Goal: Task Accomplishment & Management: Complete application form

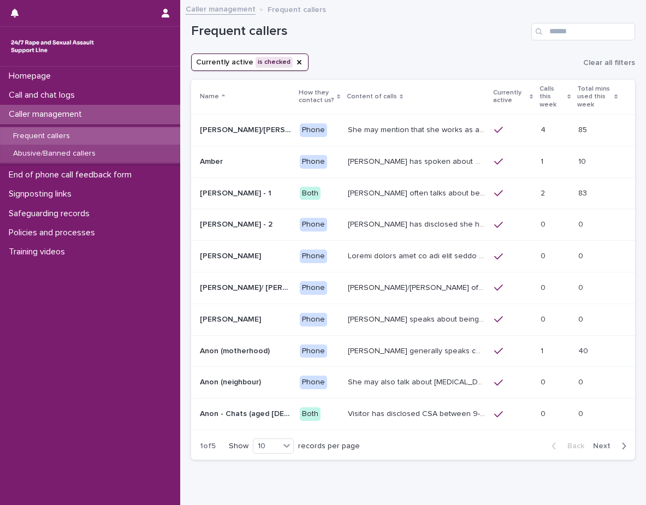
click at [89, 151] on p "Abusive/Banned callers" at bounding box center [54, 153] width 100 height 9
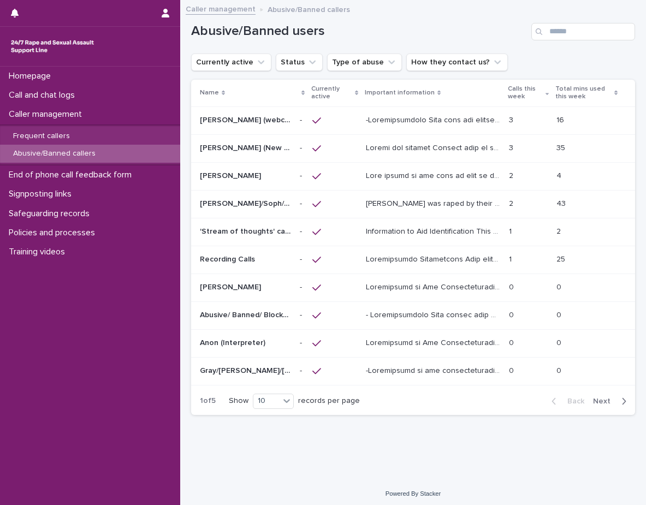
click at [528, 98] on p "Calls this week" at bounding box center [525, 93] width 35 height 20
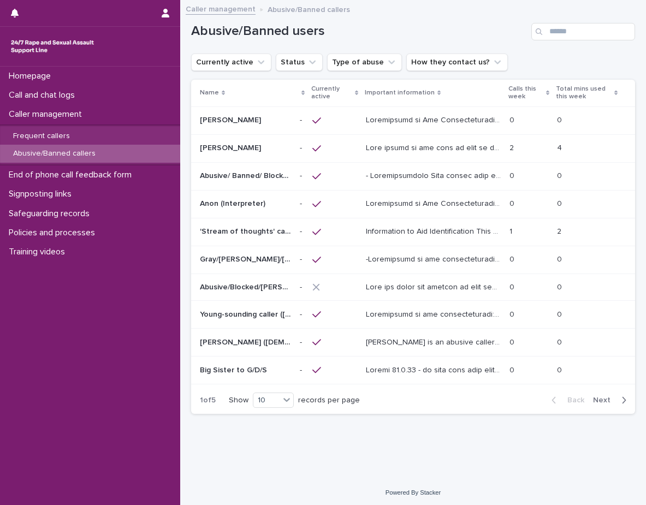
click at [528, 98] on p "Calls this week" at bounding box center [525, 93] width 34 height 20
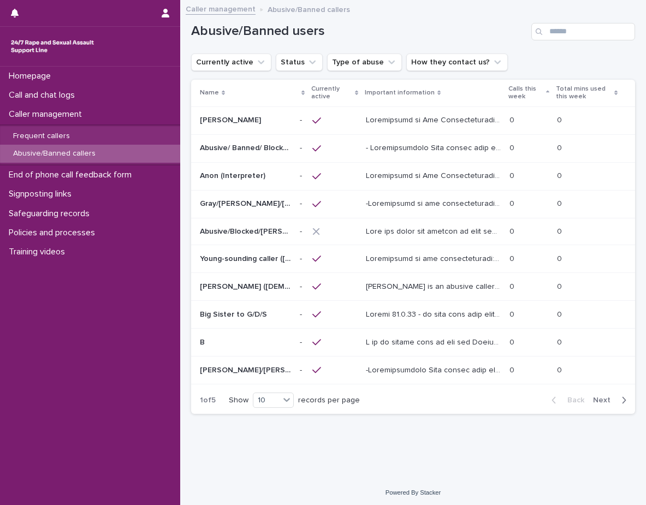
click at [528, 98] on p "Calls this week" at bounding box center [525, 93] width 34 height 20
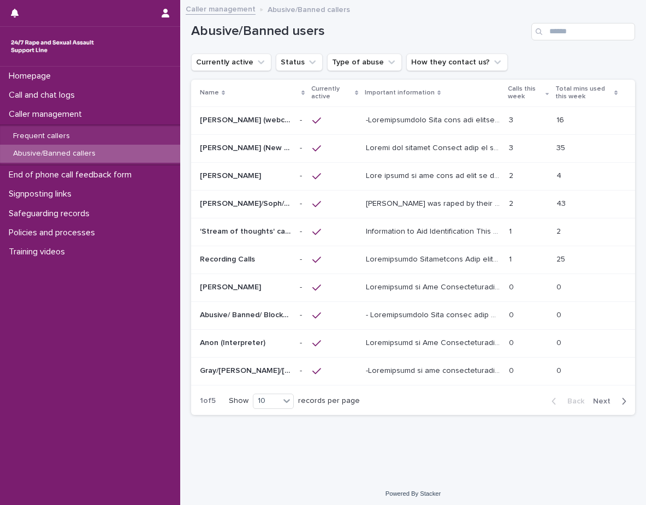
click at [538, 127] on div "3 3" at bounding box center [528, 120] width 39 height 18
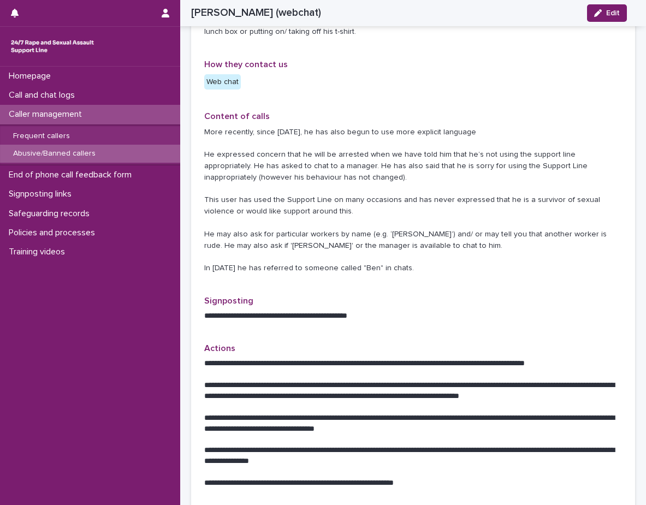
scroll to position [491, 0]
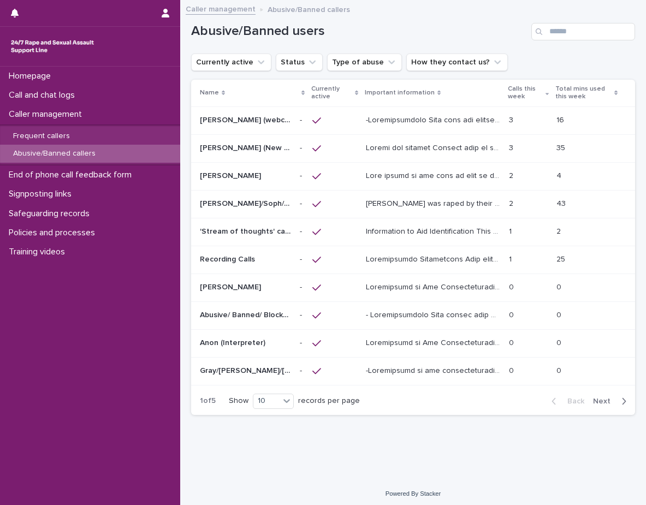
click at [577, 153] on div "35 35" at bounding box center [586, 148] width 61 height 18
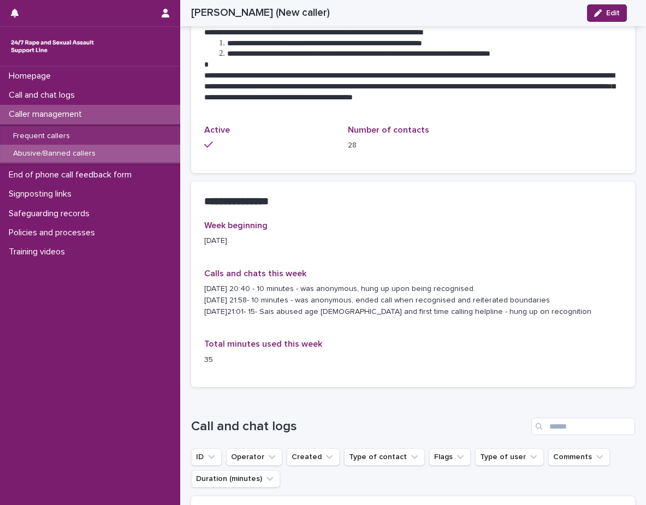
scroll to position [709, 0]
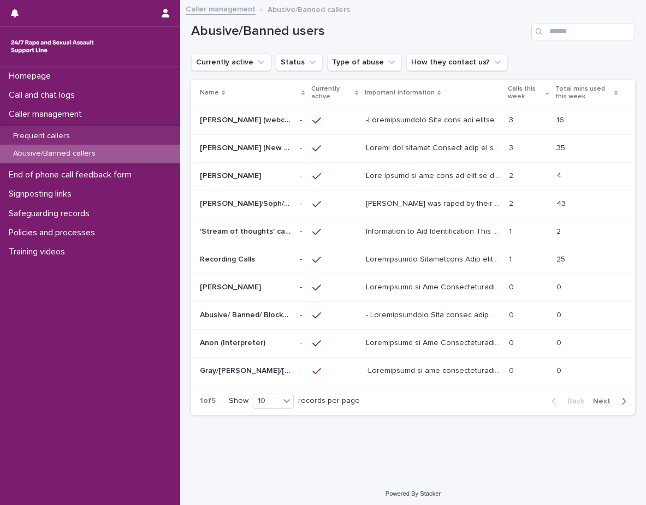
click at [493, 177] on p at bounding box center [434, 174] width 136 height 11
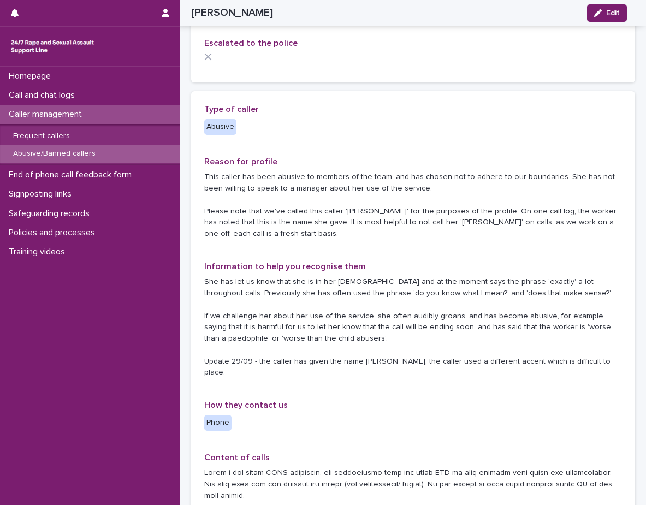
scroll to position [164, 0]
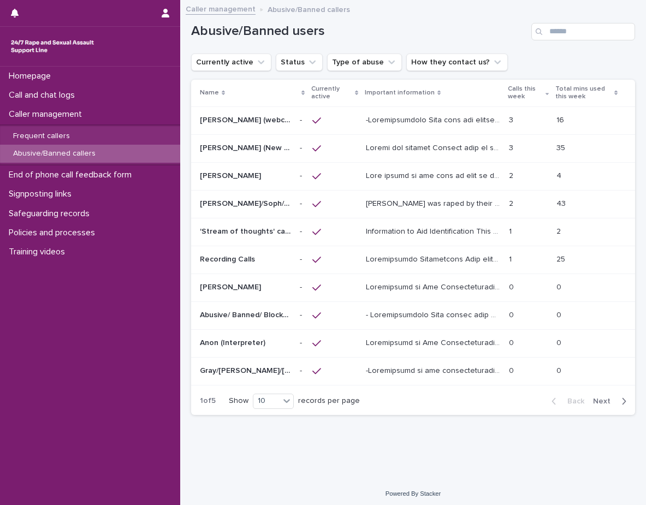
click at [455, 195] on div "Alice was raped by their partner last year and they're currently facing ongoing…" at bounding box center [433, 204] width 134 height 18
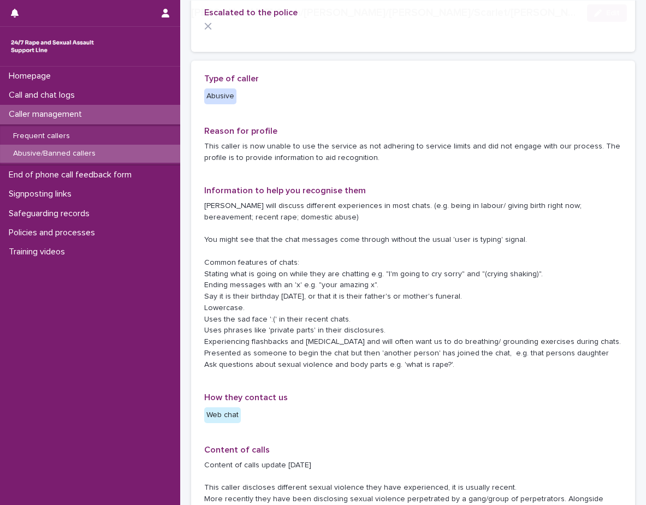
scroll to position [164, 0]
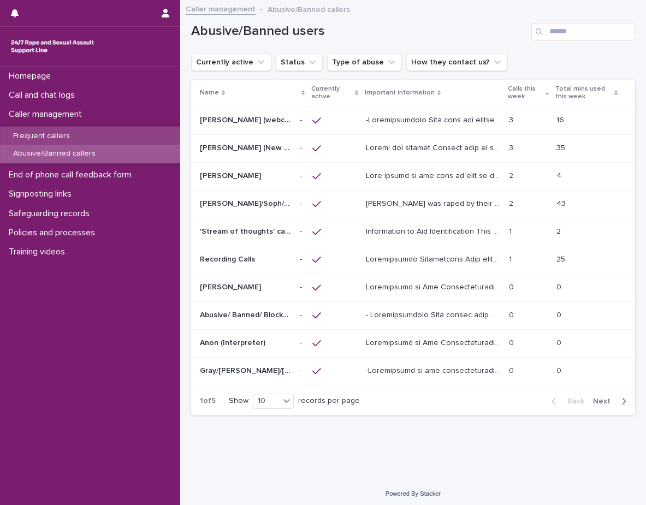
click at [122, 139] on div "Frequent callers" at bounding box center [90, 136] width 180 height 18
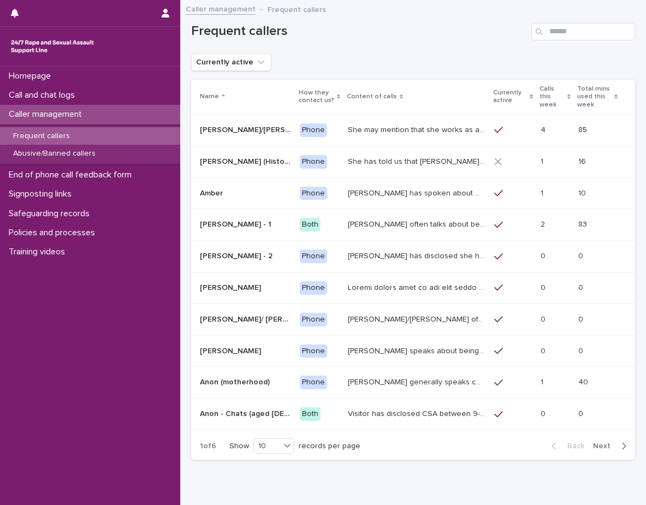
click at [539, 94] on p "Calls this week" at bounding box center [551, 97] width 25 height 28
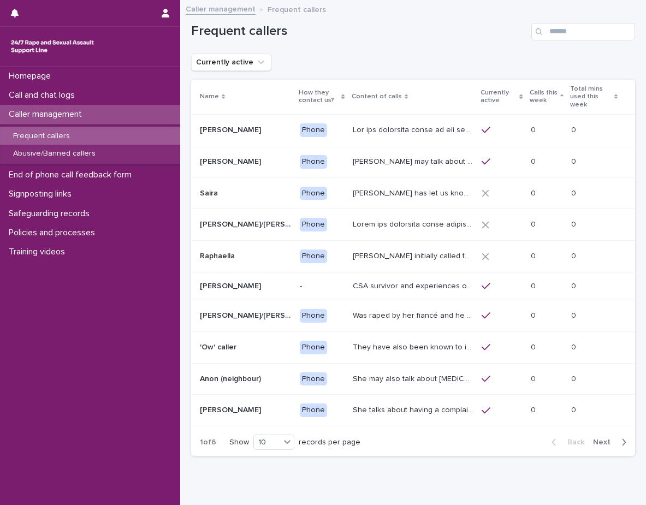
click at [526, 94] on th "Calls this week" at bounding box center [546, 97] width 41 height 35
click at [546, 104] on p "Calls this week" at bounding box center [543, 97] width 28 height 20
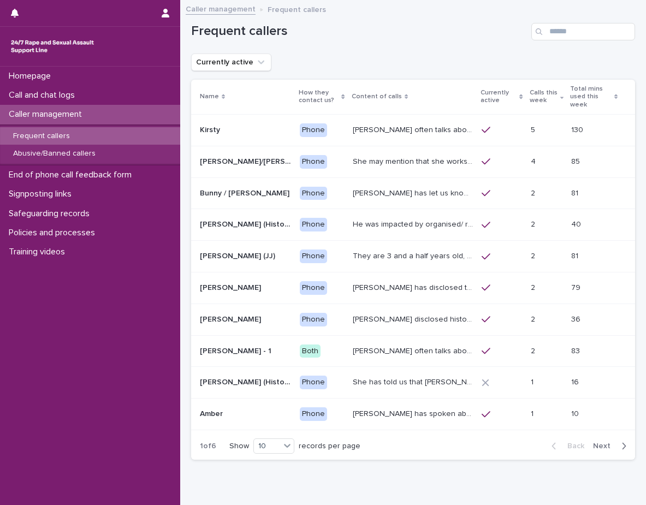
click at [548, 126] on p at bounding box center [546, 130] width 32 height 9
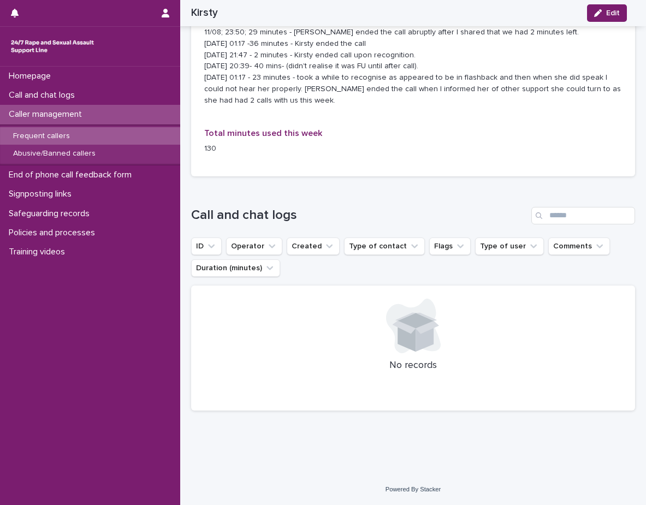
scroll to position [816, 0]
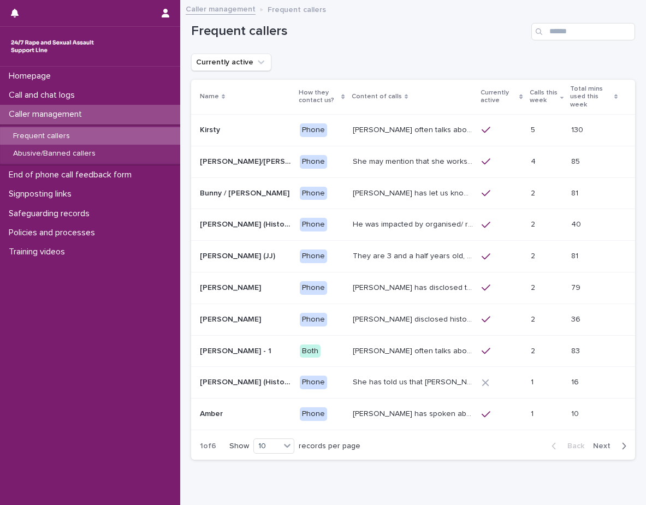
click at [551, 169] on td "4 4" at bounding box center [546, 162] width 41 height 32
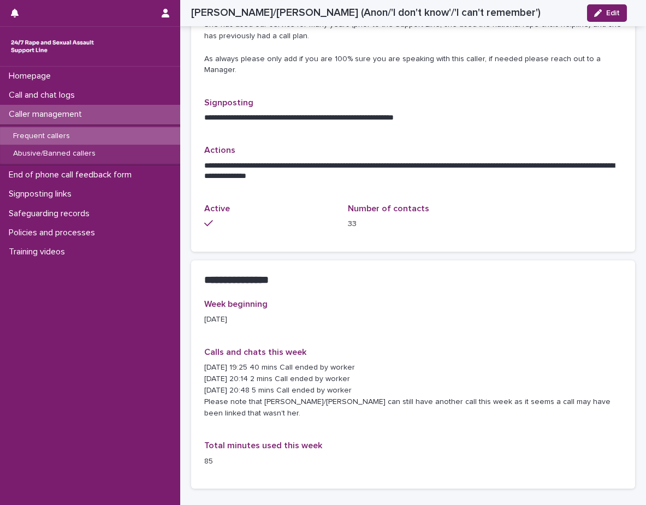
scroll to position [491, 0]
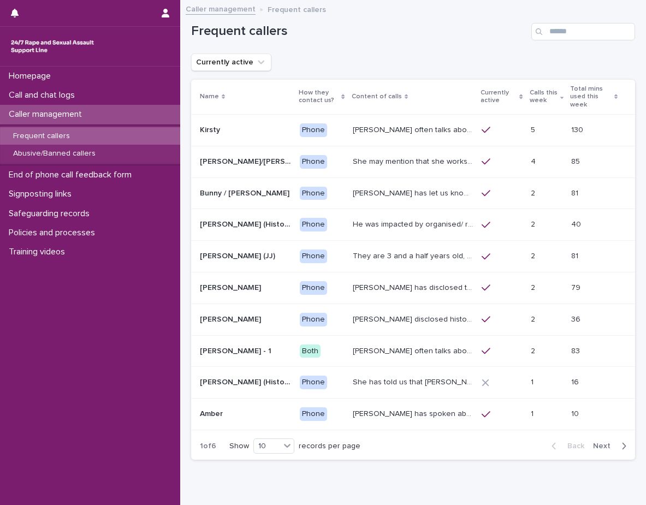
drag, startPoint x: 354, startPoint y: 271, endPoint x: 354, endPoint y: 280, distance: 8.7
click at [354, 280] on td "John has disclosed that he was raped by 10 men when he was homeless between the…" at bounding box center [412, 288] width 129 height 32
click at [77, 232] on p "Policies and processes" at bounding box center [53, 233] width 99 height 10
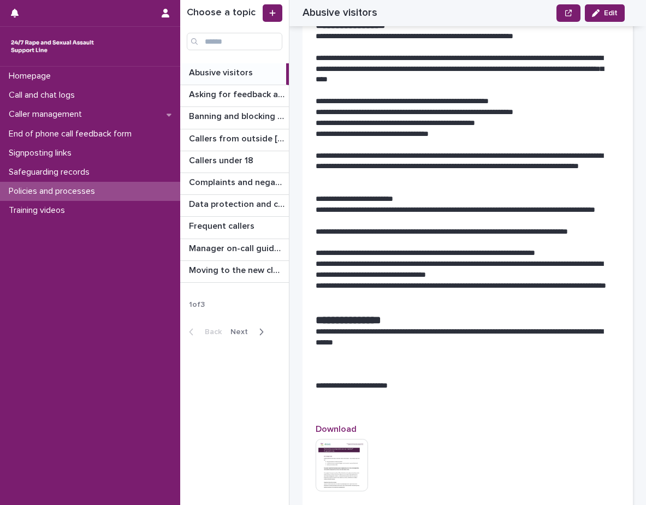
scroll to position [1142, 0]
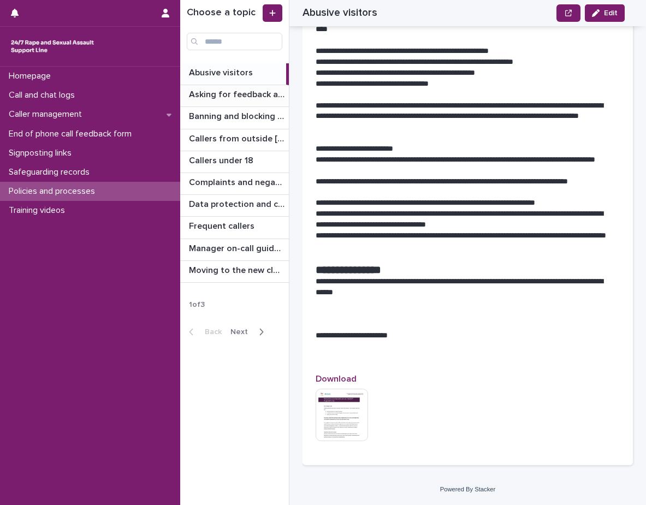
click at [249, 101] on div "Asking for feedback and demographic data Asking for feedback and demographic da…" at bounding box center [234, 95] width 109 height 21
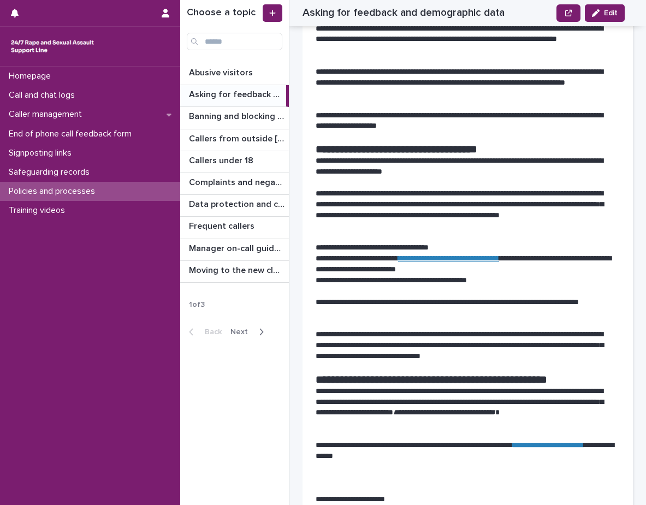
scroll to position [1897, 0]
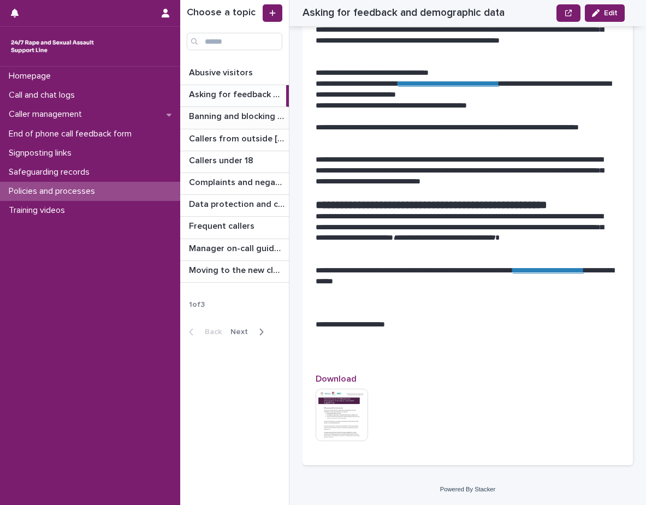
click at [232, 121] on p "Banning and blocking callers" at bounding box center [238, 115] width 98 height 13
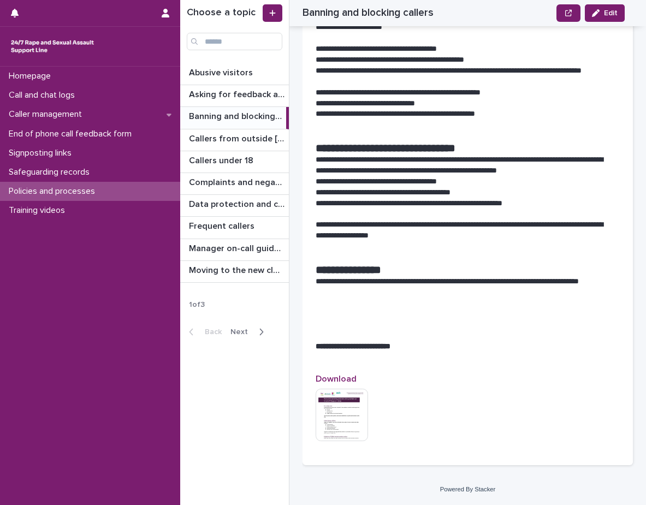
scroll to position [1181, 0]
click at [249, 133] on p "Callers from outside England & Wales" at bounding box center [238, 138] width 98 height 13
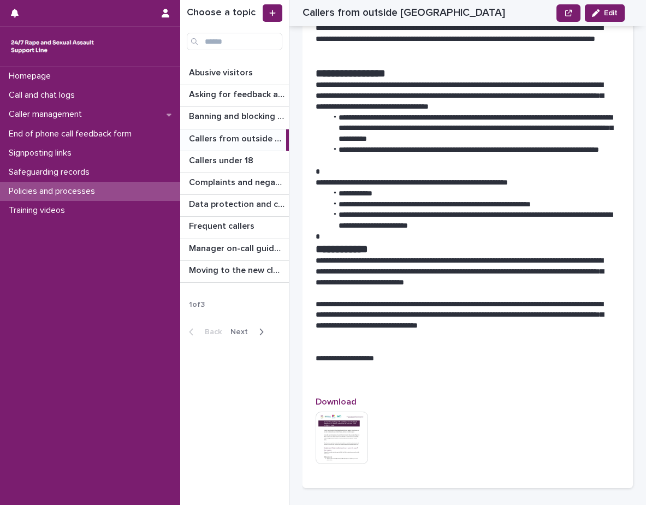
scroll to position [472, 0]
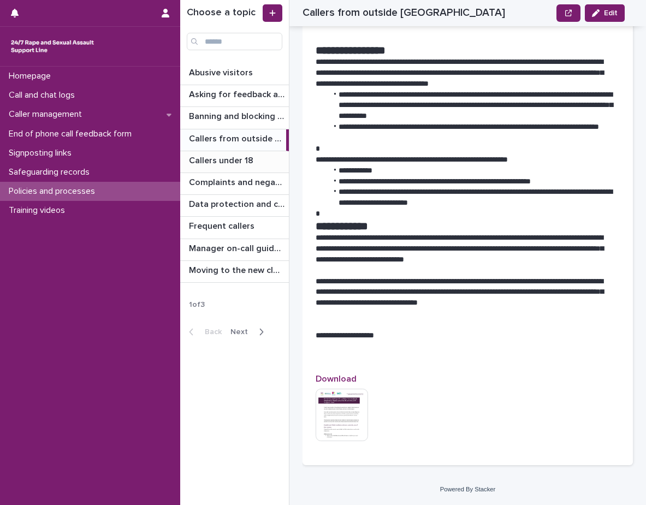
click at [232, 154] on p "Callers under 18" at bounding box center [222, 159] width 67 height 13
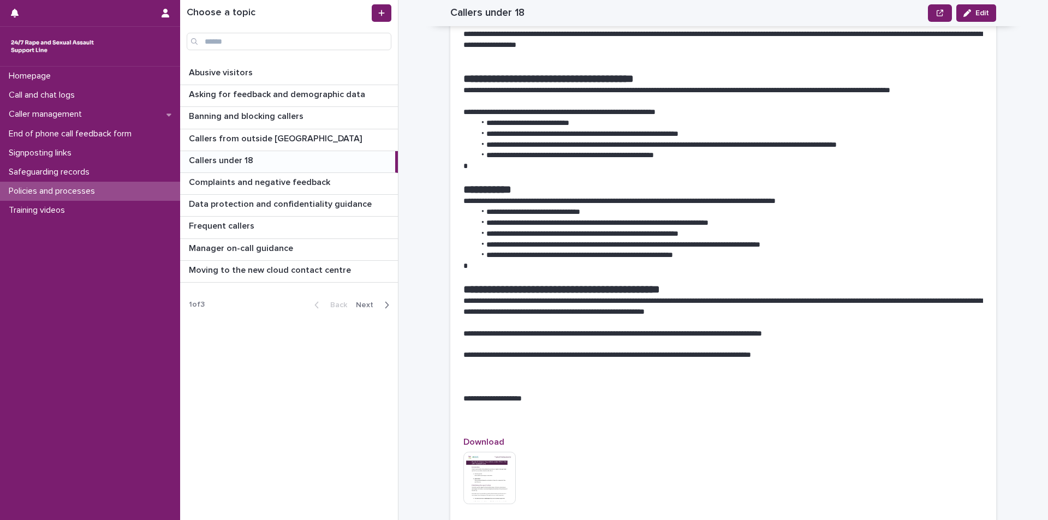
scroll to position [530, 0]
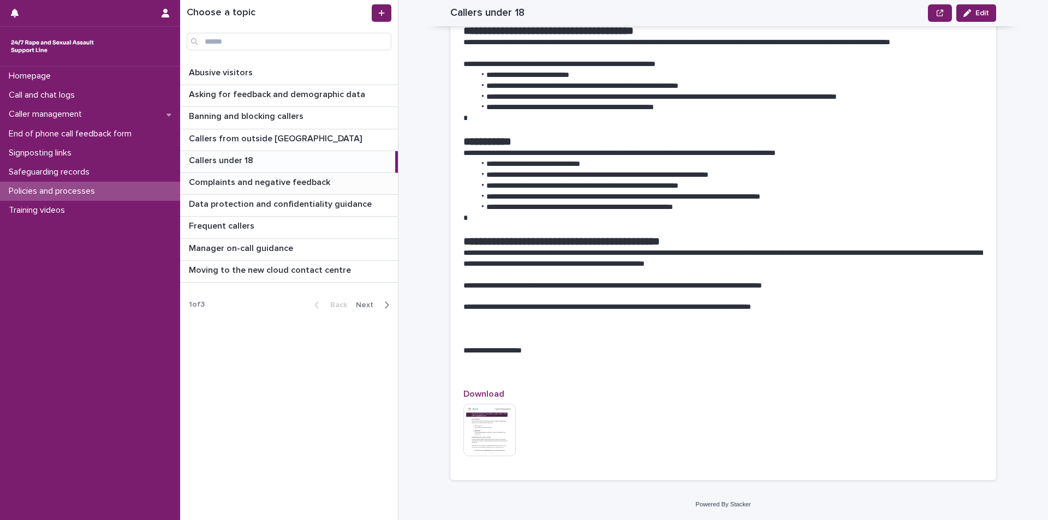
click at [305, 190] on div "Complaints and negative feedback Complaints and negative feedback" at bounding box center [289, 183] width 218 height 21
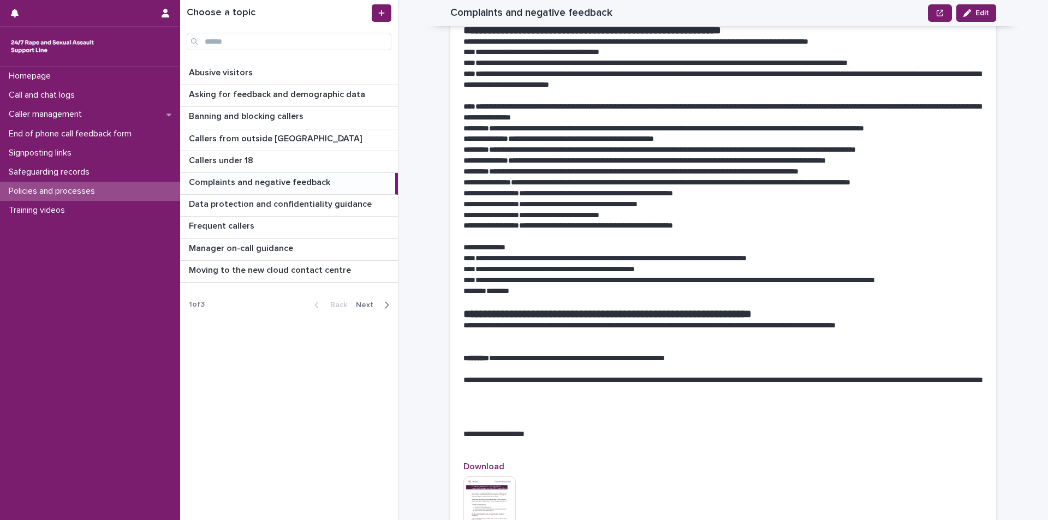
scroll to position [218, 0]
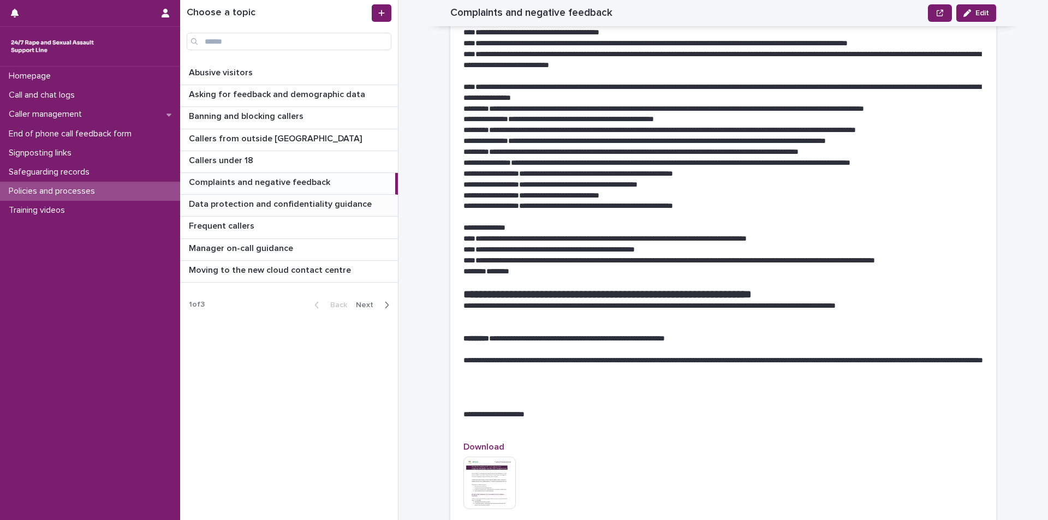
click at [295, 206] on p "Data protection and confidentiality guidance" at bounding box center [281, 203] width 185 height 13
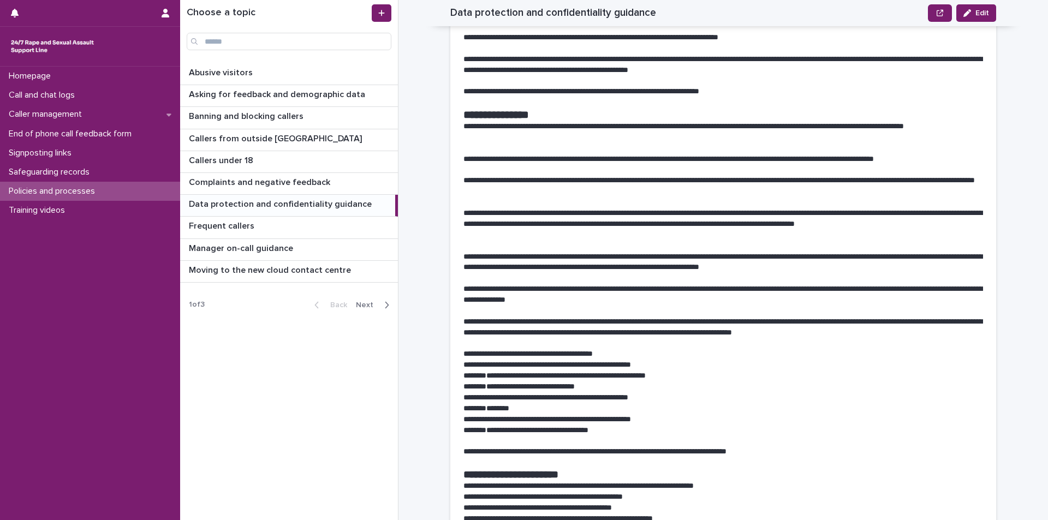
scroll to position [1091, 0]
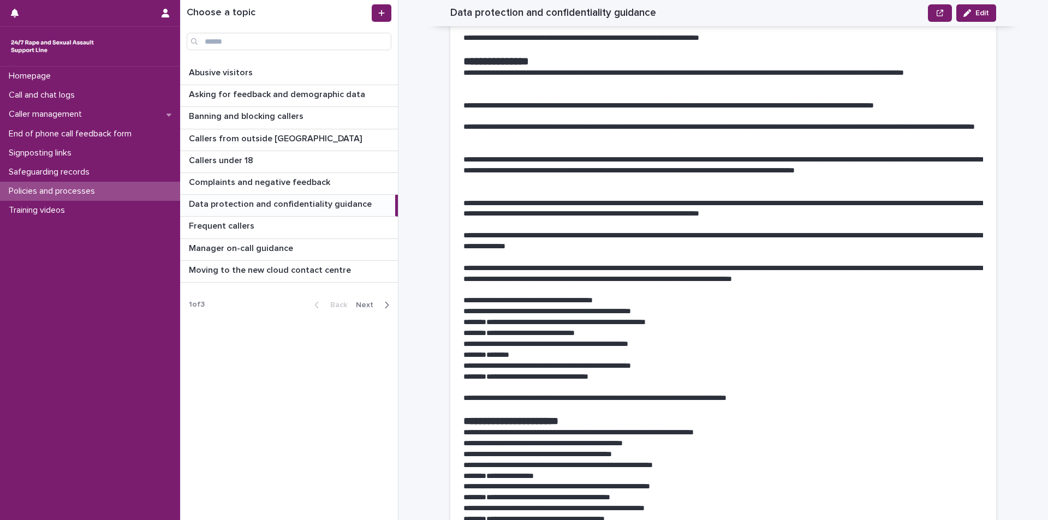
click at [465, 141] on p "**********" at bounding box center [723, 133] width 520 height 22
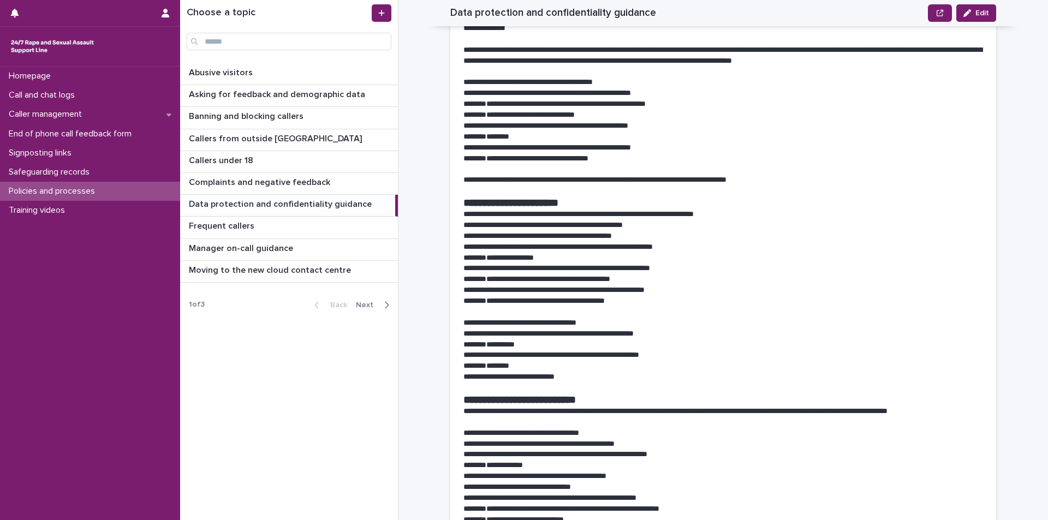
scroll to position [1364, 0]
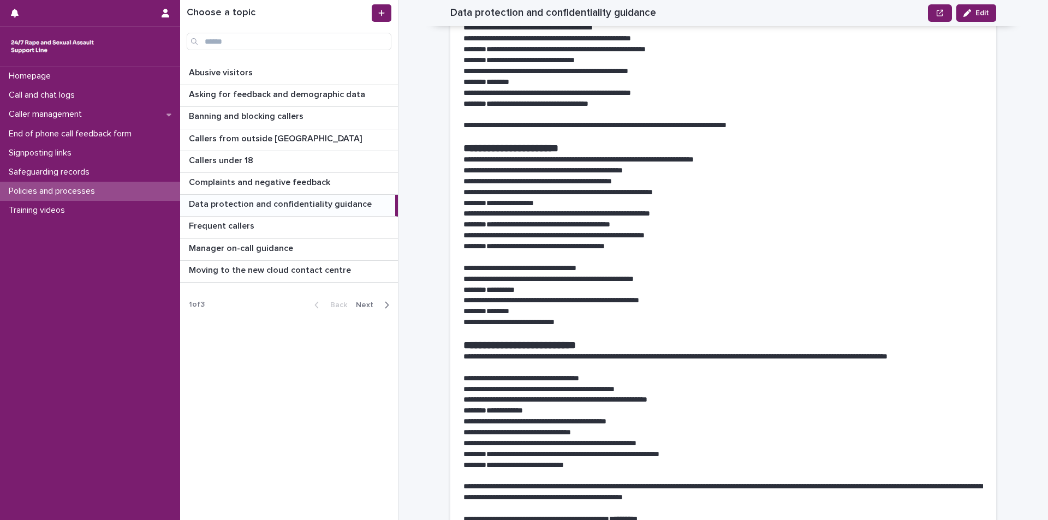
click at [906, 226] on p "**********" at bounding box center [723, 224] width 520 height 11
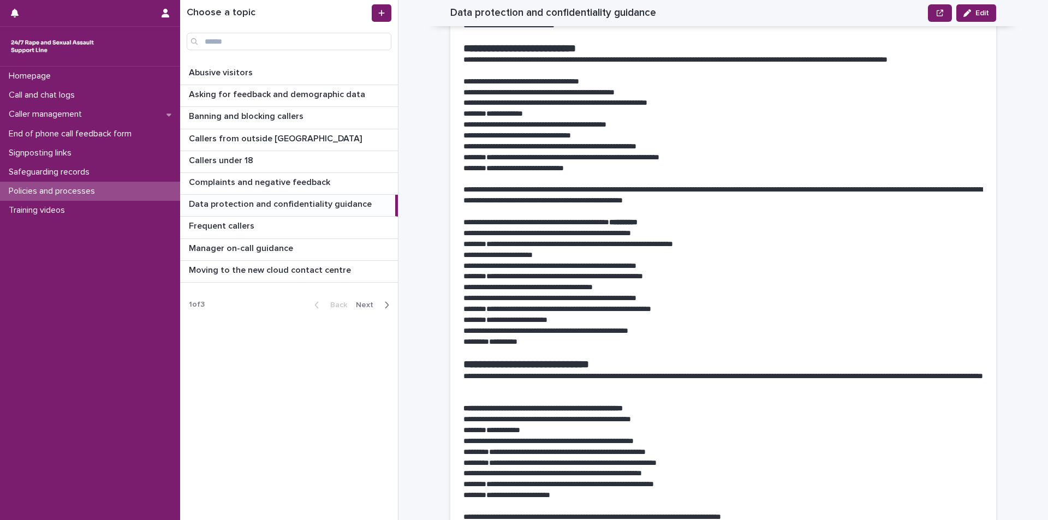
scroll to position [1637, 0]
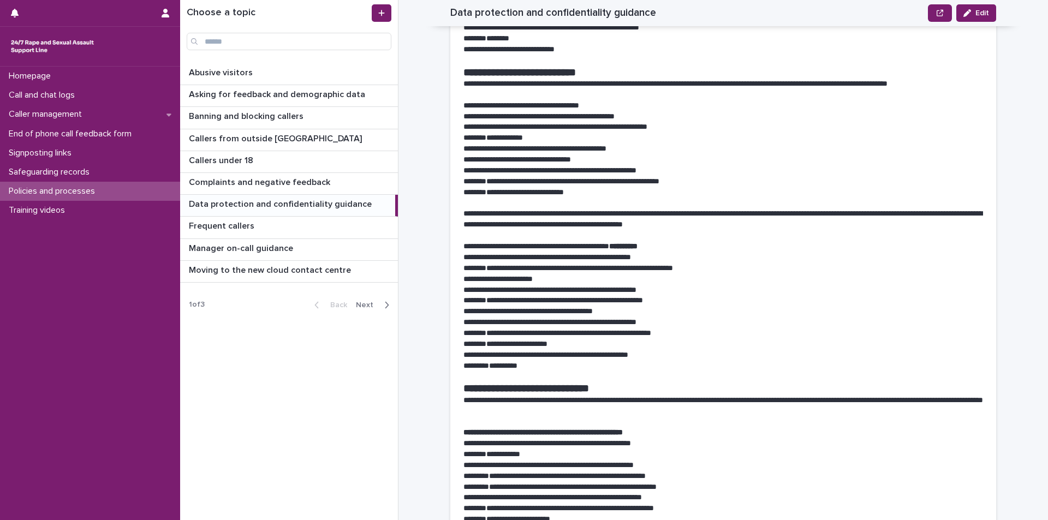
click at [367, 307] on span "Next" at bounding box center [368, 305] width 24 height 8
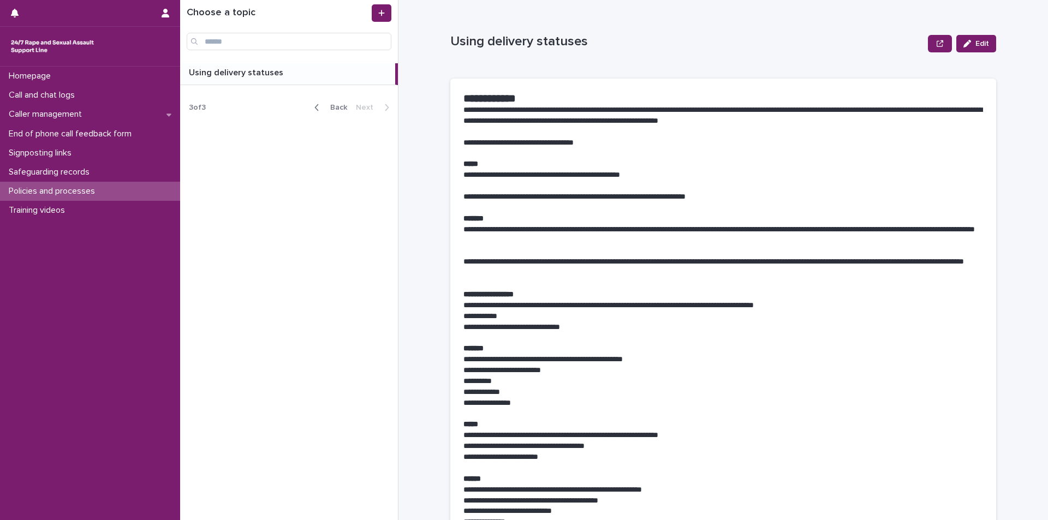
click at [301, 75] on p at bounding box center [290, 73] width 202 height 10
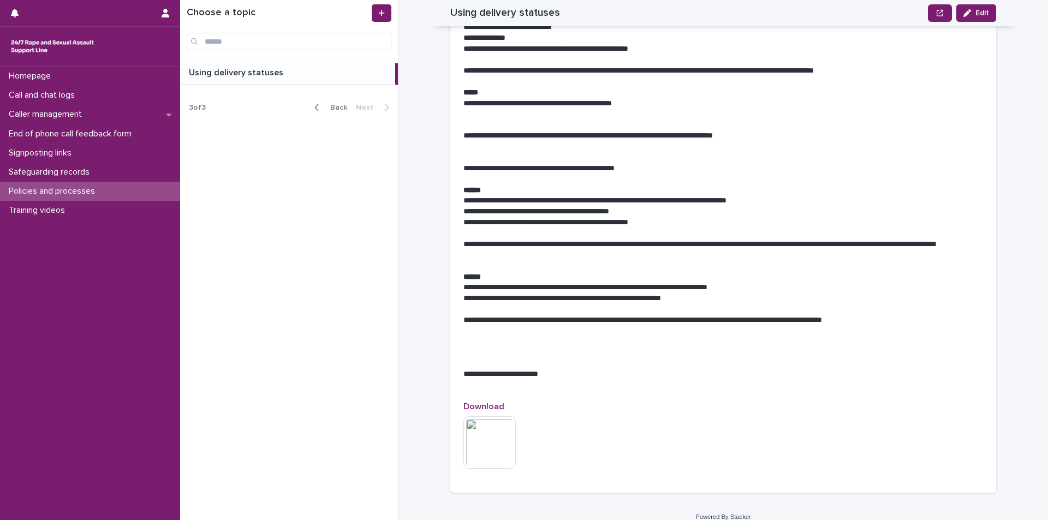
scroll to position [497, 0]
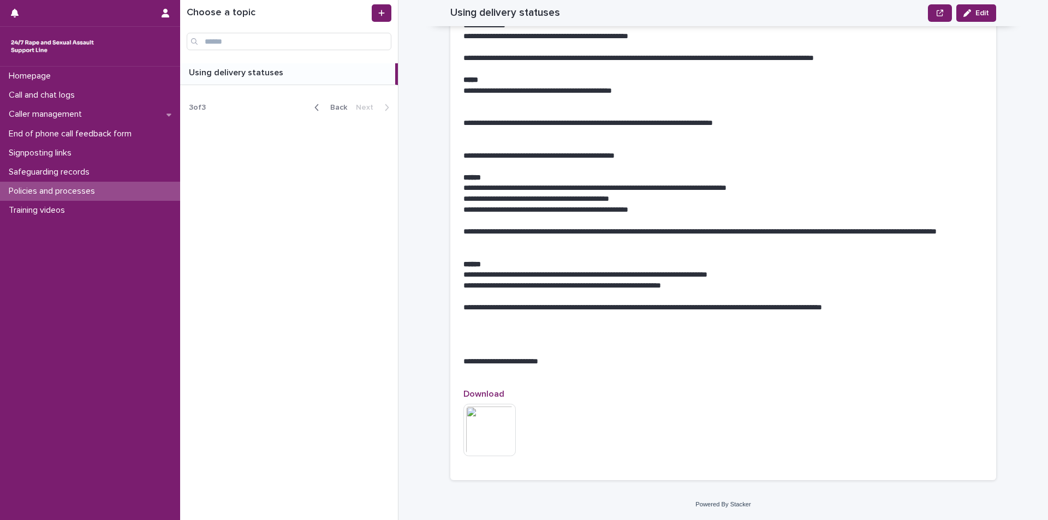
click at [343, 105] on span "Back" at bounding box center [335, 108] width 23 height 8
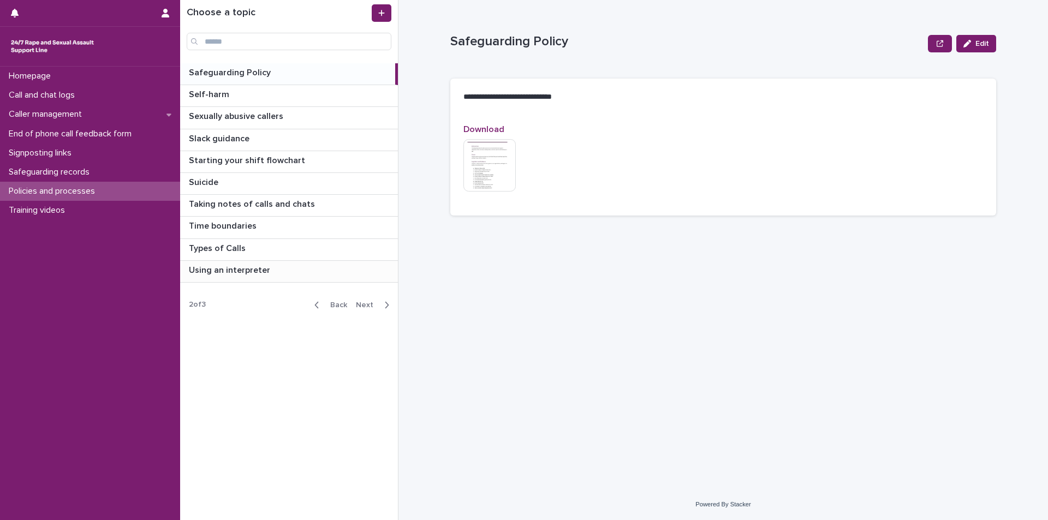
click at [269, 274] on p "Using an interpreter" at bounding box center [230, 269] width 83 height 13
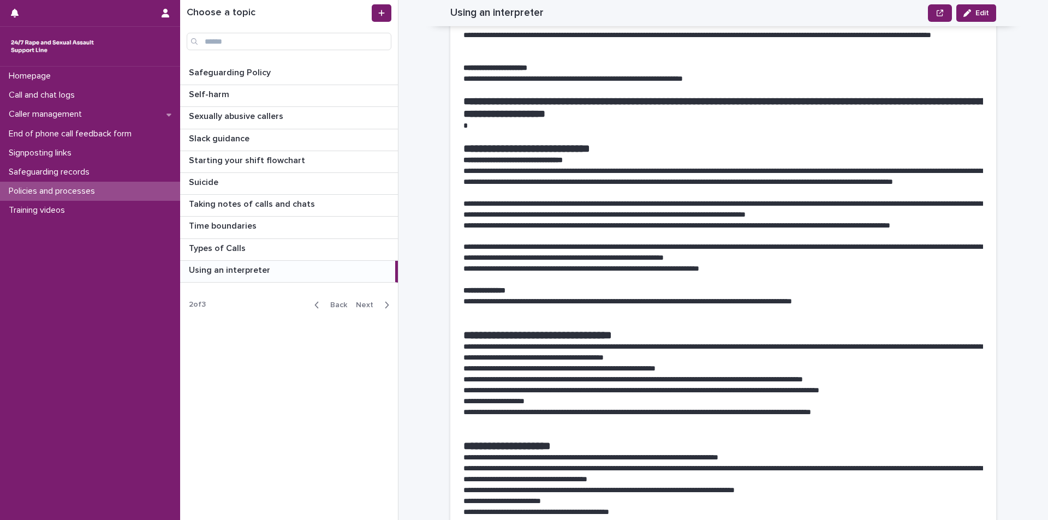
scroll to position [957, 0]
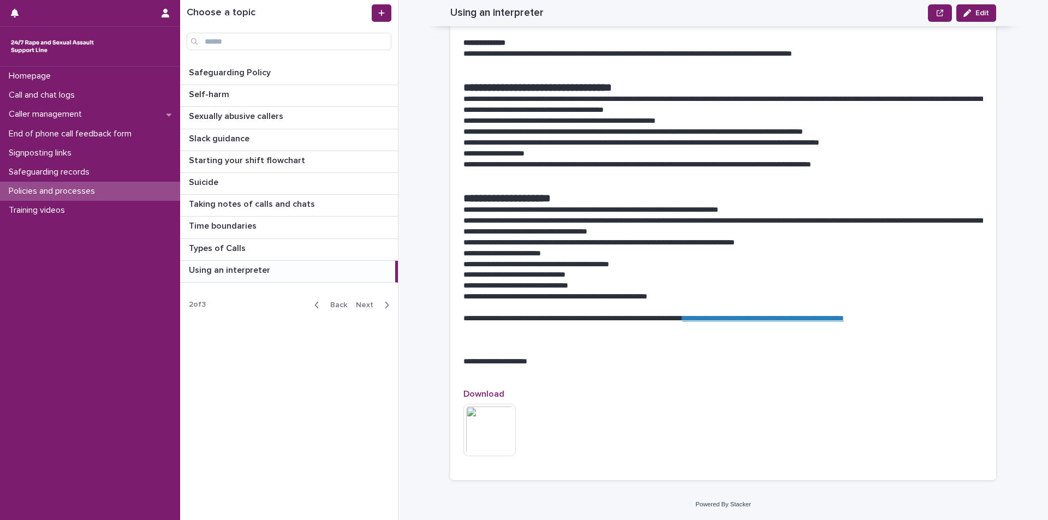
click at [383, 300] on div "button" at bounding box center [384, 305] width 9 height 10
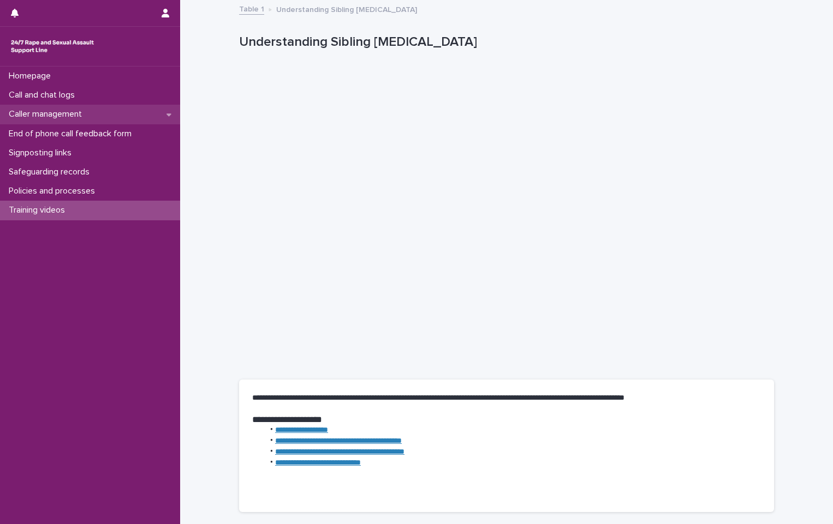
click at [102, 120] on div "Caller management" at bounding box center [90, 114] width 180 height 19
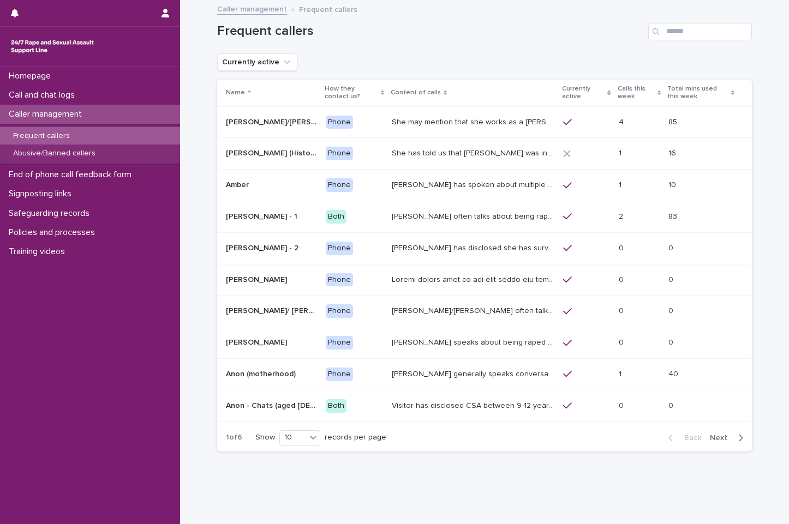
click at [69, 46] on img at bounding box center [52, 46] width 87 height 22
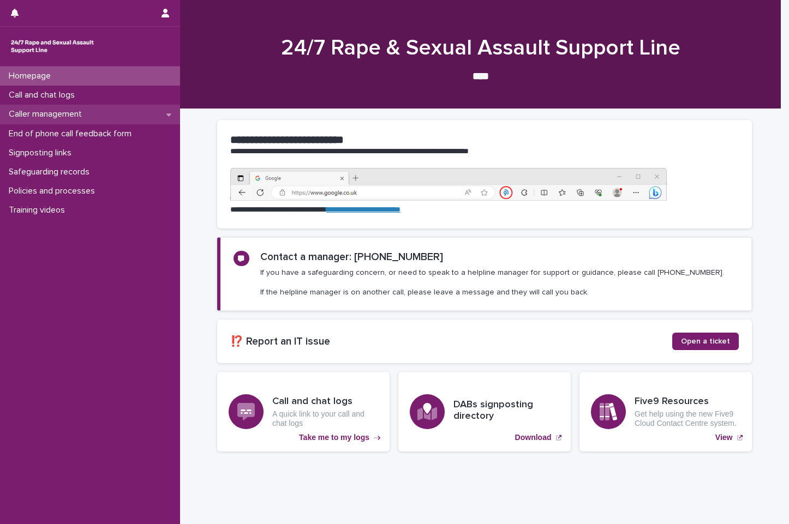
click at [51, 111] on p "Caller management" at bounding box center [47, 114] width 86 height 10
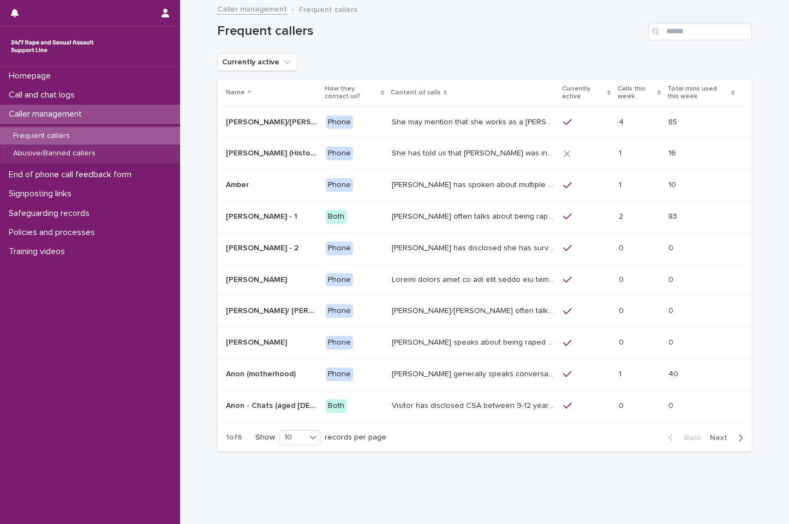
click at [725, 10] on div "Caller management Frequent callers" at bounding box center [485, 9] width 546 height 15
click at [67, 92] on p "Call and chat logs" at bounding box center [43, 95] width 79 height 10
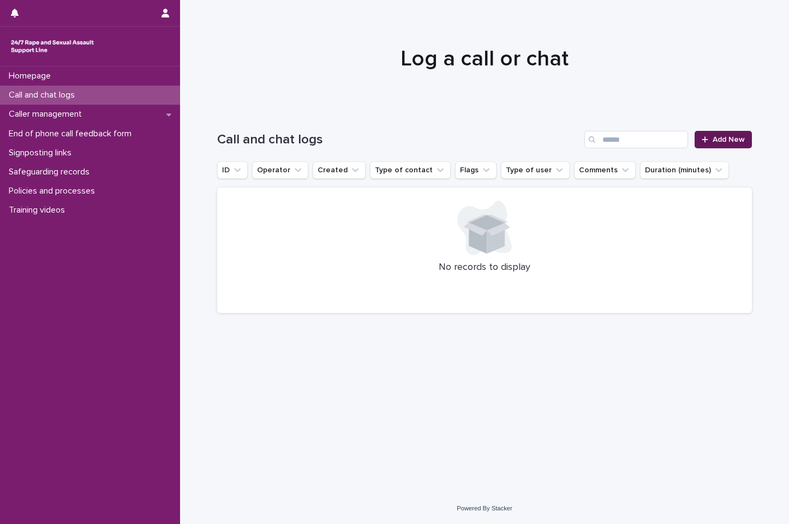
click at [729, 138] on span "Add New" at bounding box center [729, 140] width 32 height 8
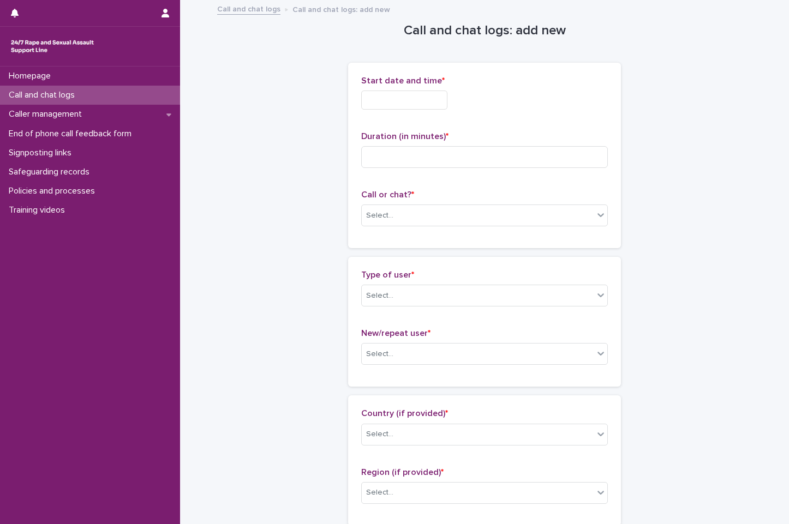
click at [399, 102] on input "text" at bounding box center [404, 100] width 86 height 19
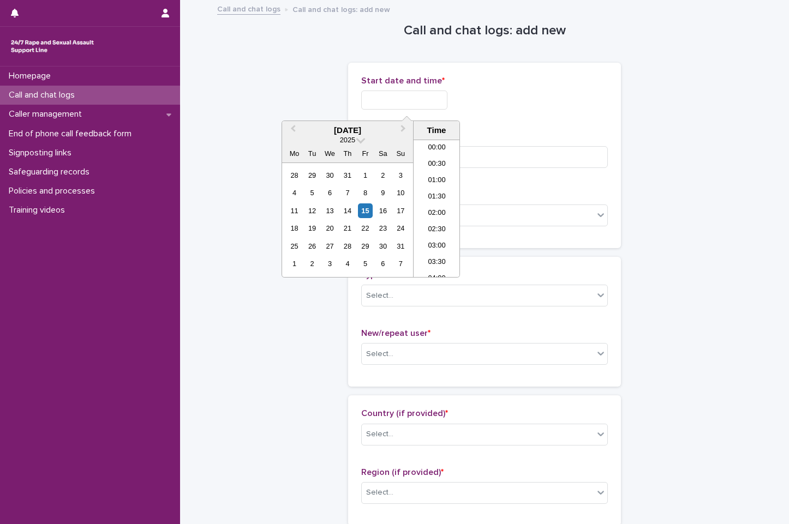
scroll to position [317, 0]
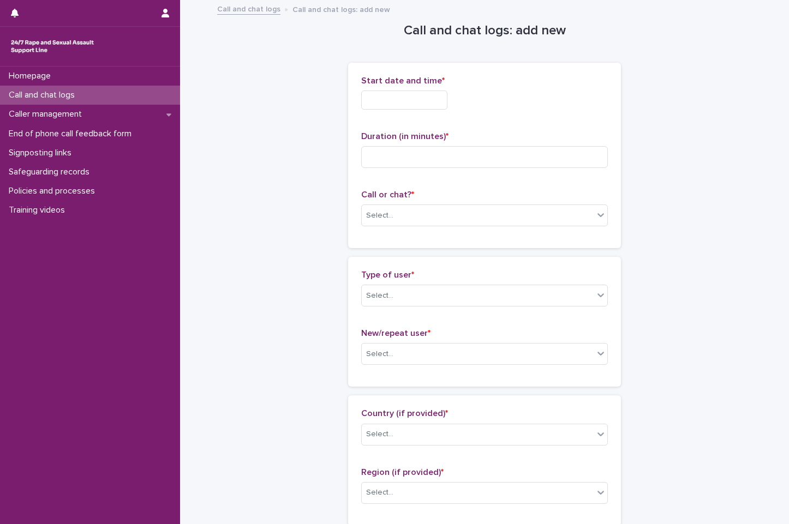
click at [617, 188] on div "Start date and time * Duration (in minutes) * Call or chat? * Select..." at bounding box center [484, 156] width 273 height 186
click at [434, 102] on input "text" at bounding box center [404, 100] width 86 height 19
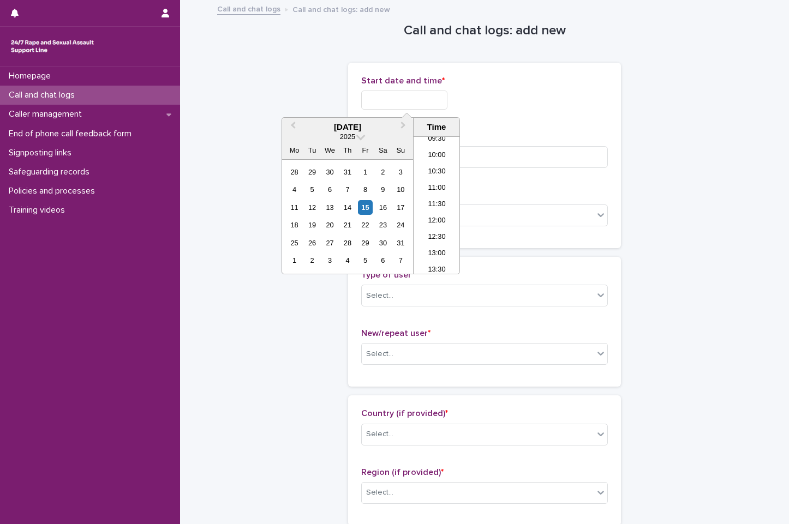
scroll to position [55, 0]
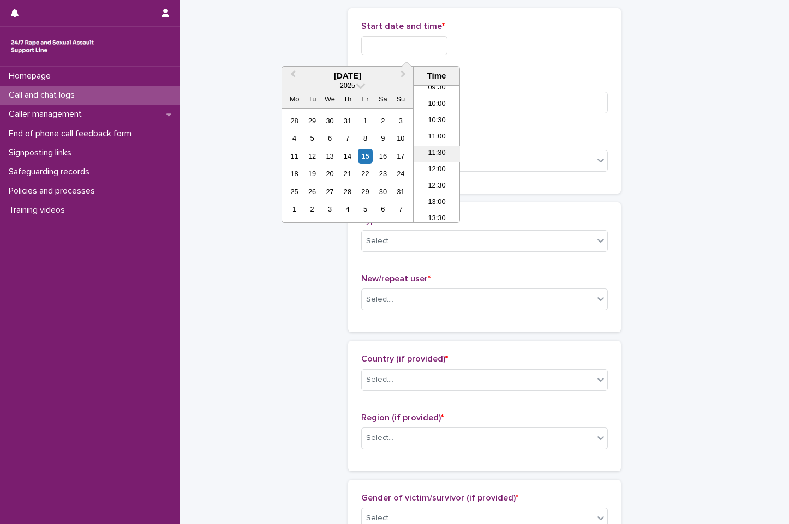
click at [433, 151] on li "11:30" at bounding box center [437, 154] width 46 height 16
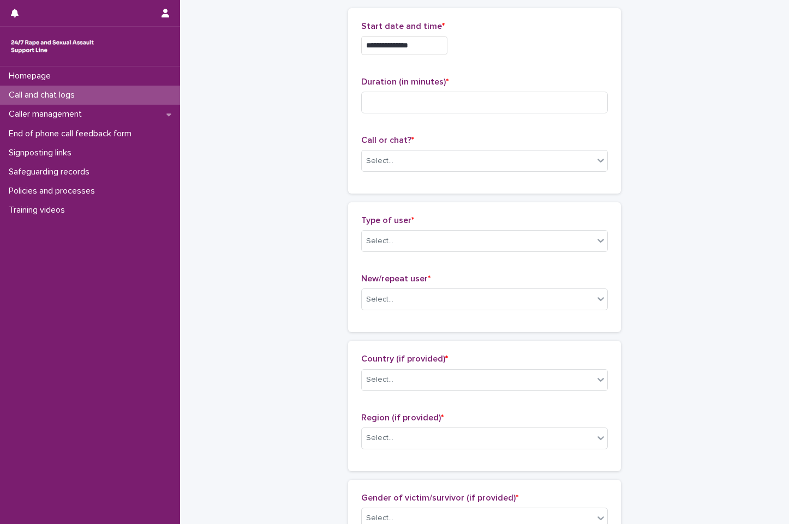
click at [427, 40] on input "**********" at bounding box center [404, 45] width 86 height 19
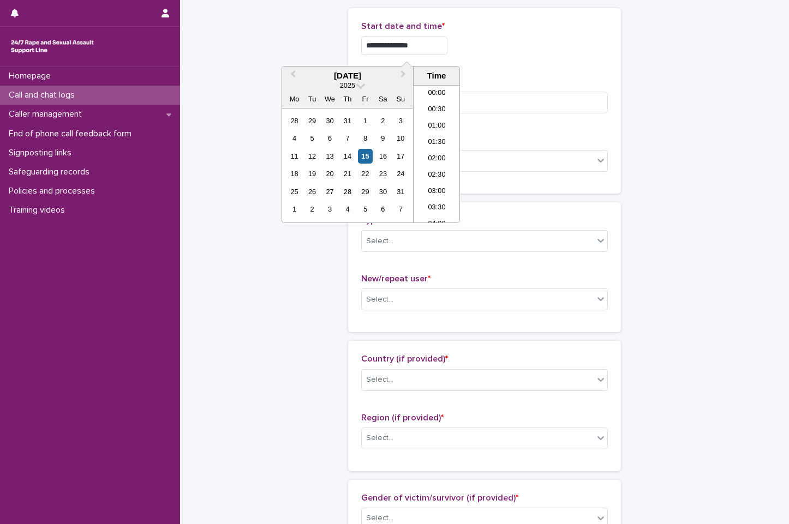
scroll to position [317, 0]
type input "**********"
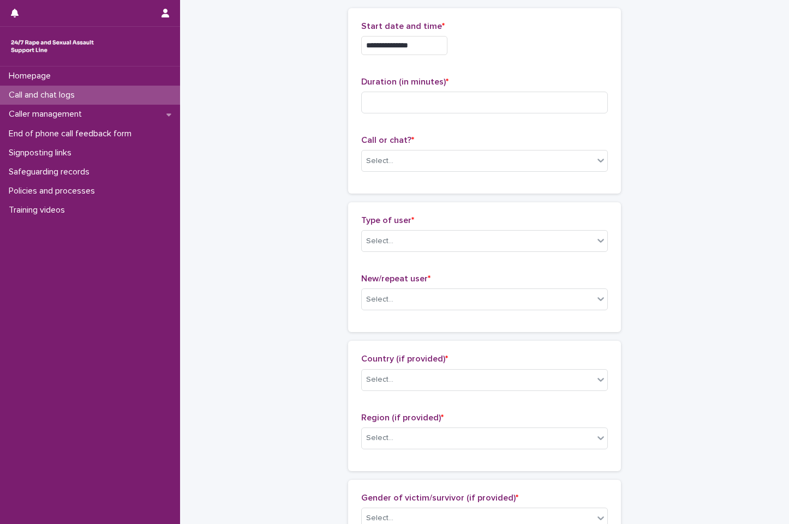
click at [527, 57] on div "**********" at bounding box center [484, 42] width 247 height 43
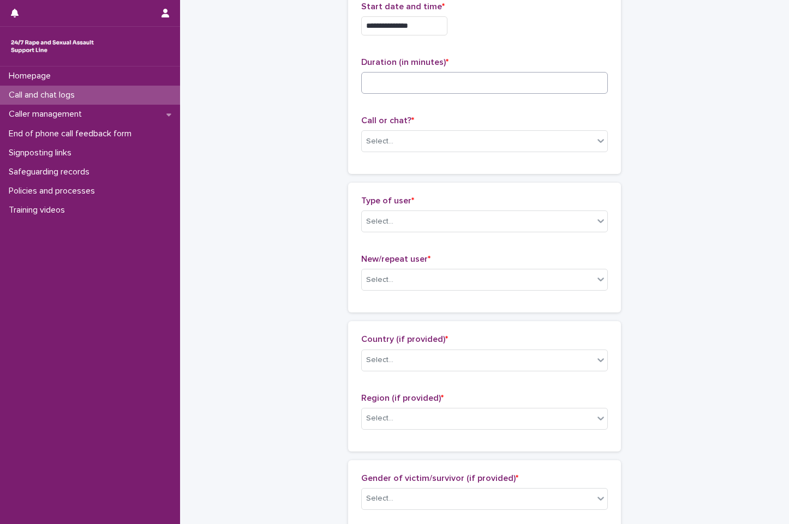
scroll to position [55, 0]
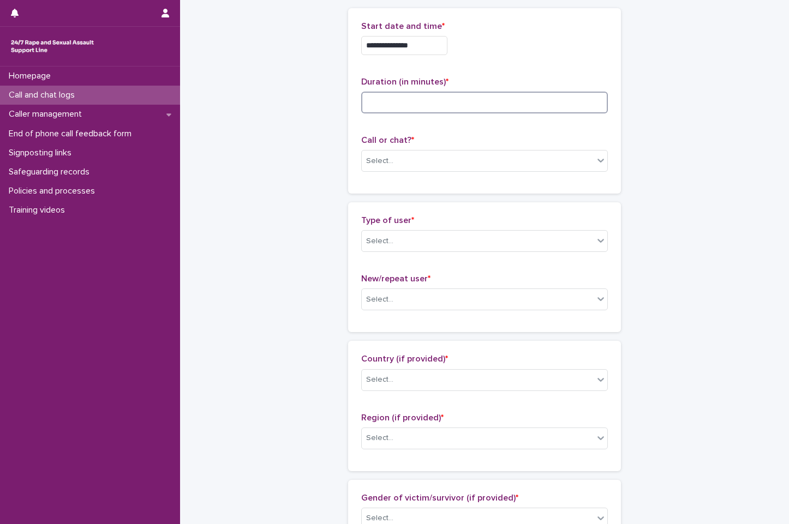
click at [534, 105] on input at bounding box center [484, 103] width 247 height 22
type input "*"
click at [509, 122] on div "**********" at bounding box center [484, 100] width 247 height 159
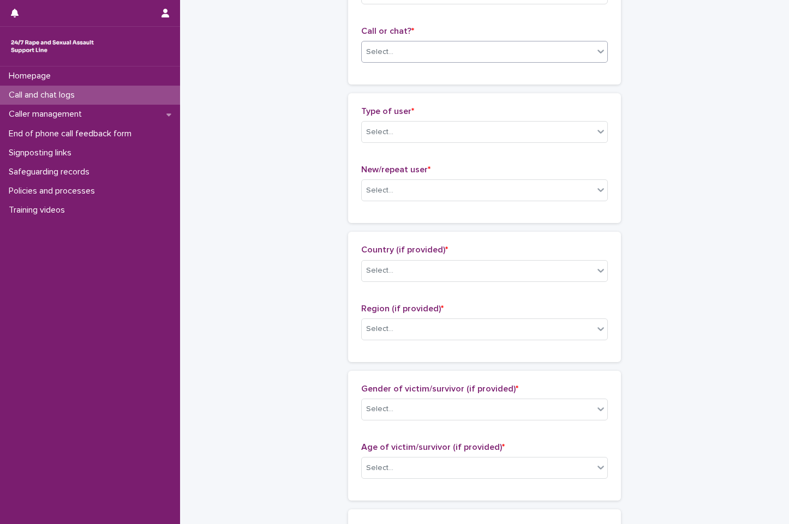
click at [509, 47] on div "Select..." at bounding box center [478, 52] width 232 height 18
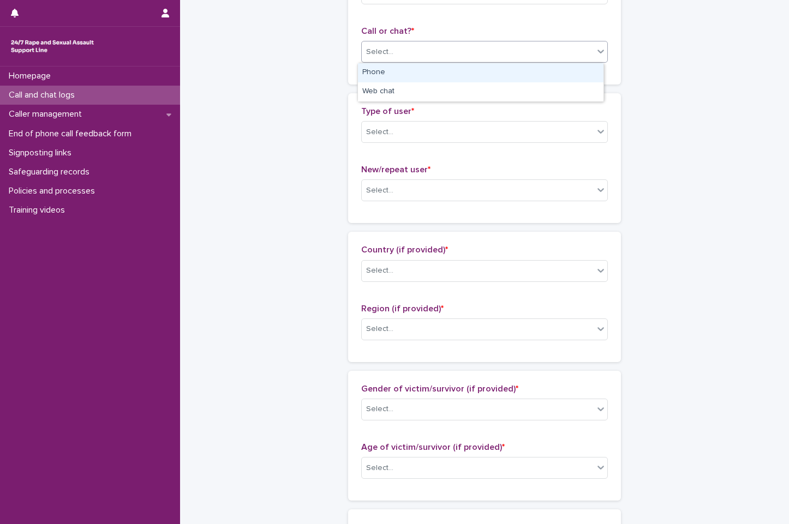
click at [459, 71] on div "Phone" at bounding box center [481, 72] width 246 height 19
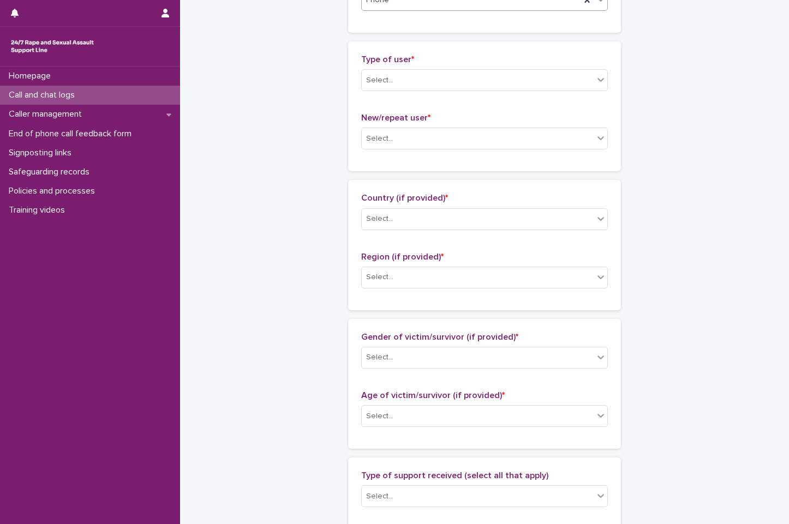
scroll to position [218, 0]
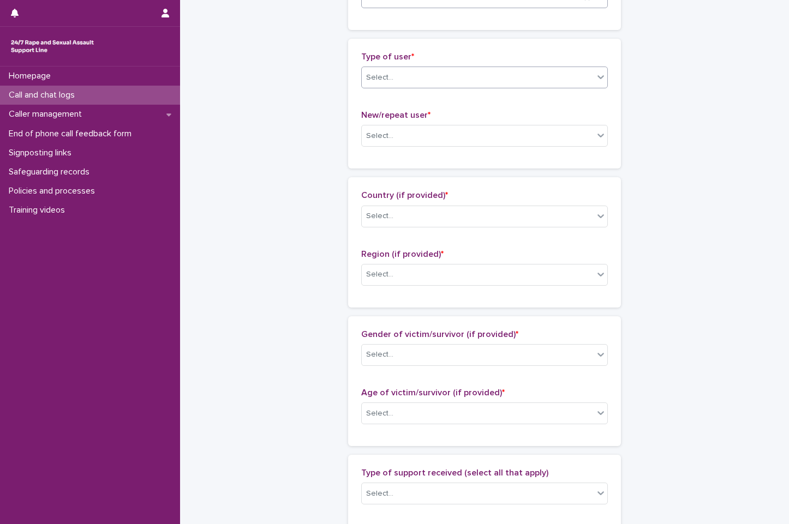
click at [466, 75] on div "Select..." at bounding box center [478, 78] width 232 height 18
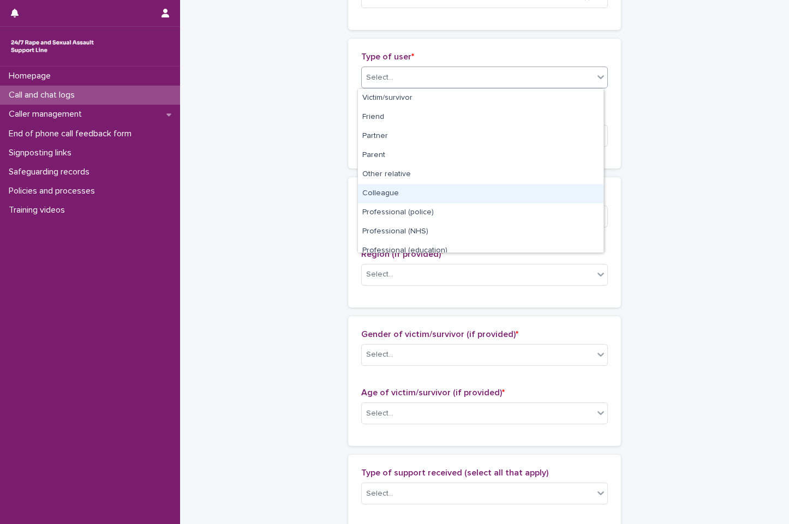
scroll to position [123, 0]
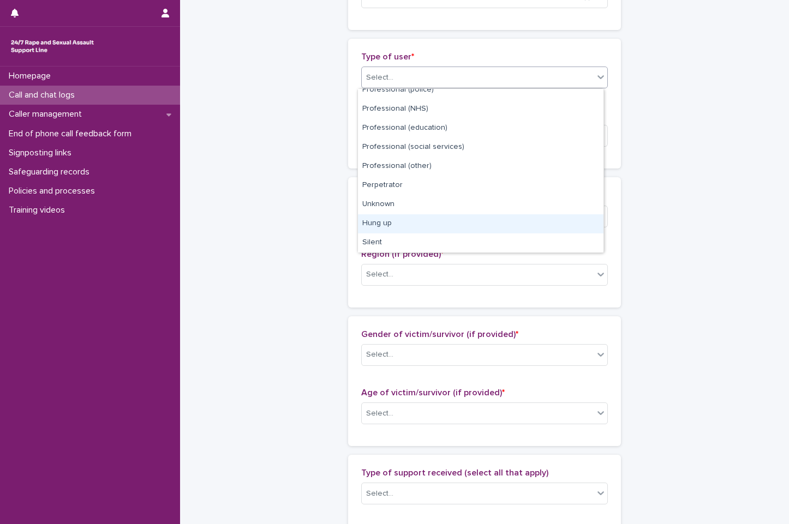
click at [464, 220] on div "Hung up" at bounding box center [481, 223] width 246 height 19
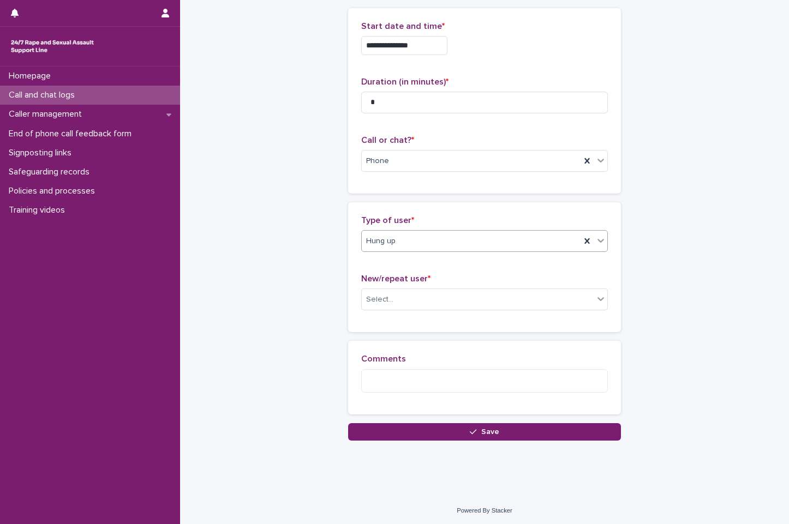
scroll to position [56, 0]
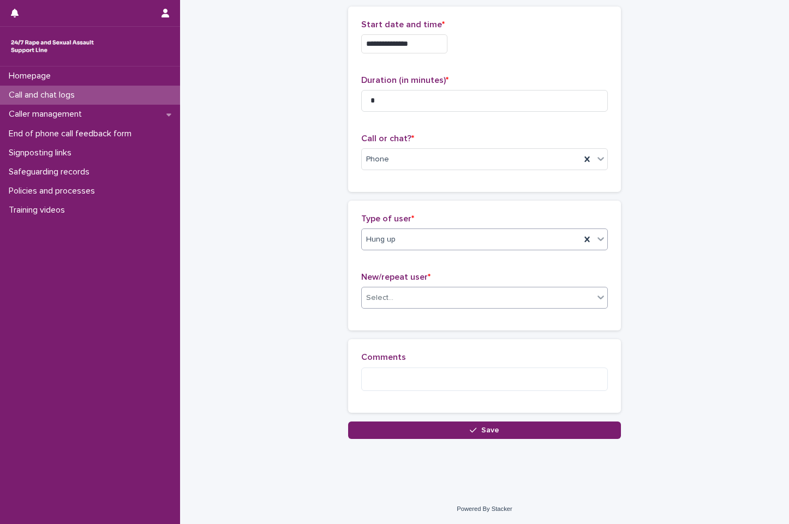
click at [461, 295] on div "Select..." at bounding box center [478, 298] width 232 height 18
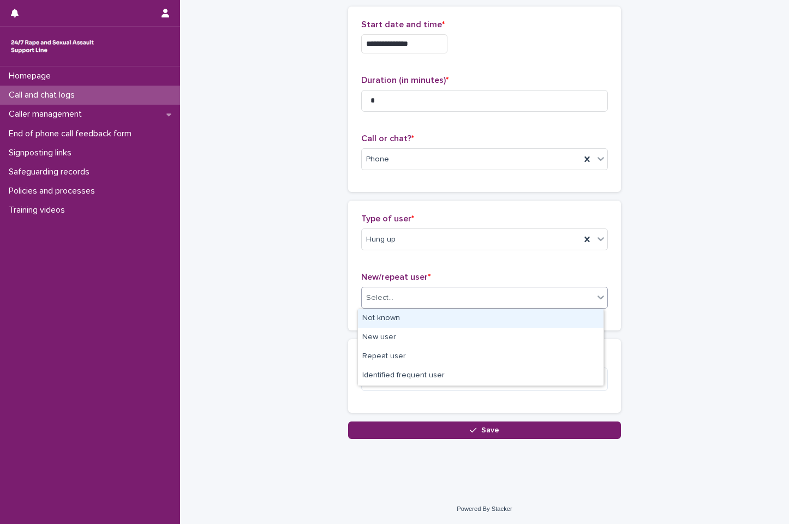
click at [461, 295] on div "Select..." at bounding box center [478, 298] width 232 height 18
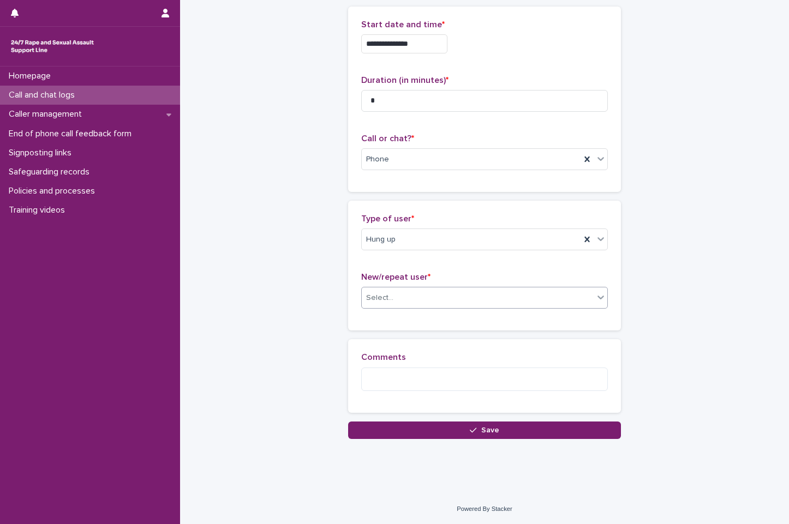
click at [444, 298] on div "Select..." at bounding box center [478, 298] width 232 height 18
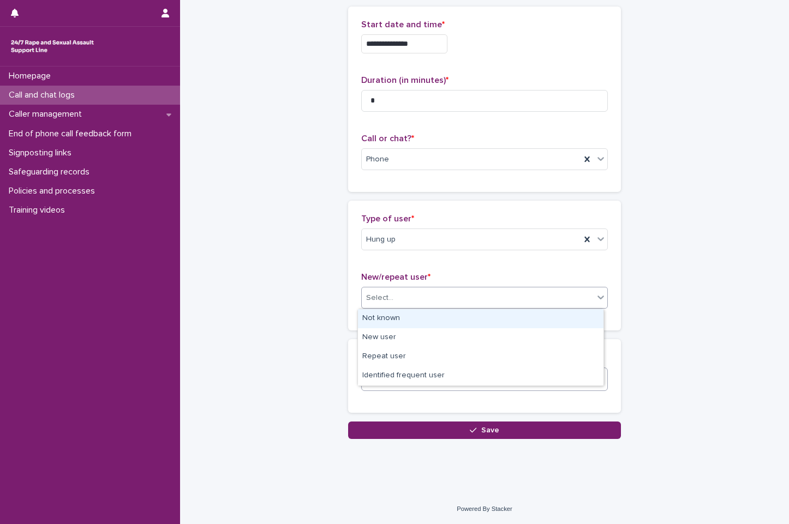
click at [450, 323] on div "Not known" at bounding box center [481, 318] width 246 height 19
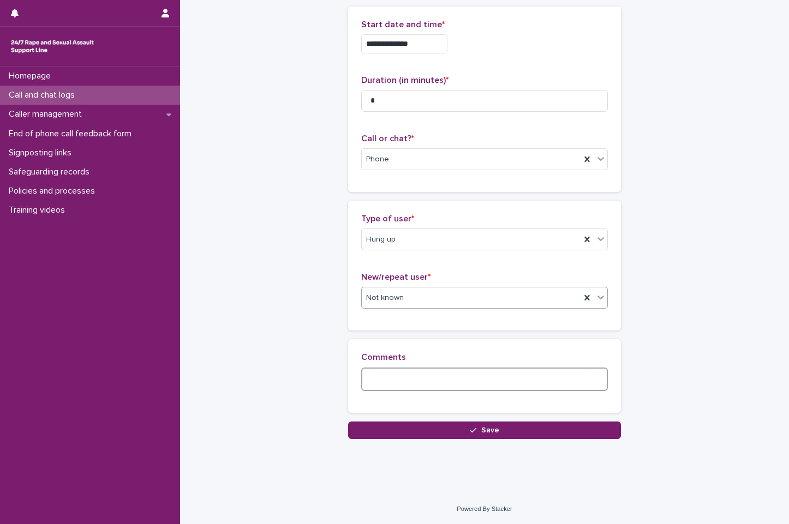
click at [452, 379] on textarea at bounding box center [484, 379] width 247 height 23
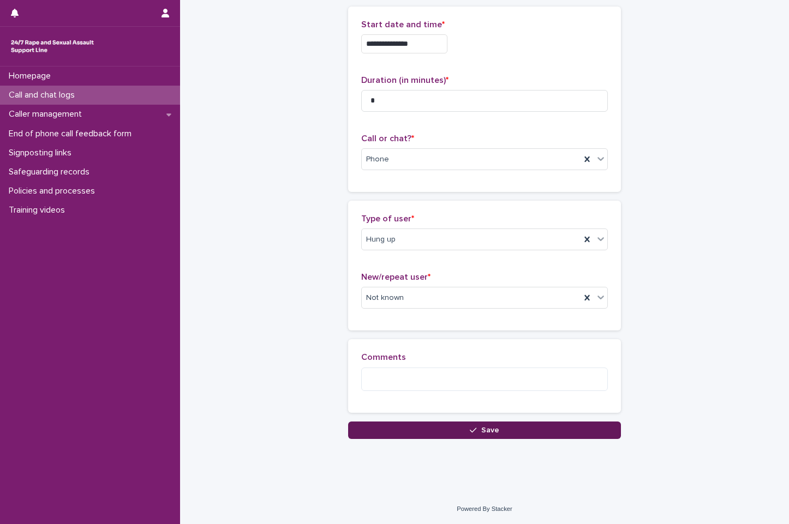
click at [483, 433] on span "Save" at bounding box center [490, 431] width 18 height 8
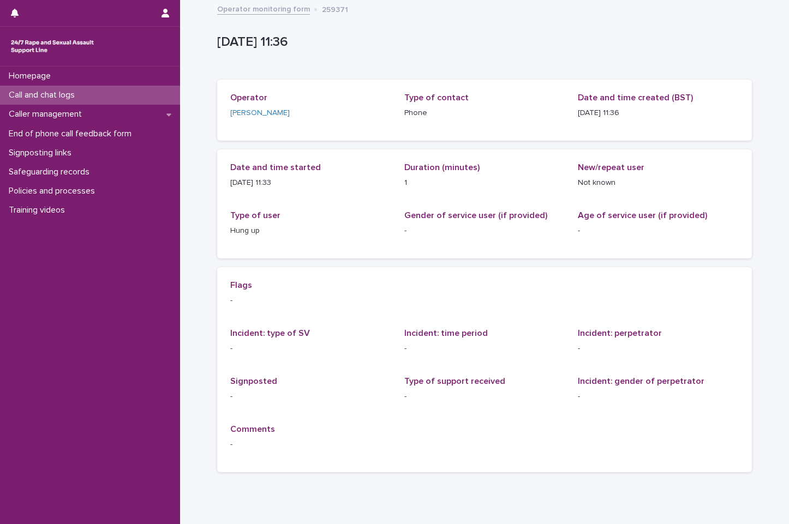
click at [134, 90] on div "Call and chat logs" at bounding box center [90, 95] width 180 height 19
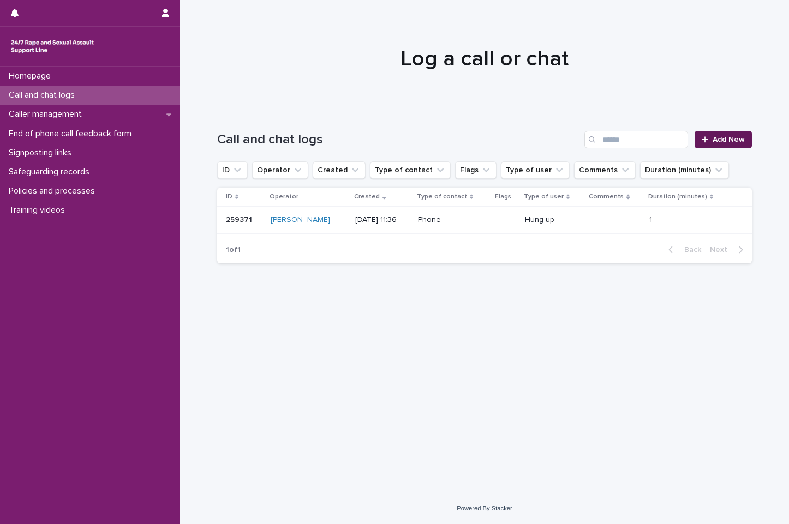
click at [706, 135] on link "Add New" at bounding box center [723, 139] width 57 height 17
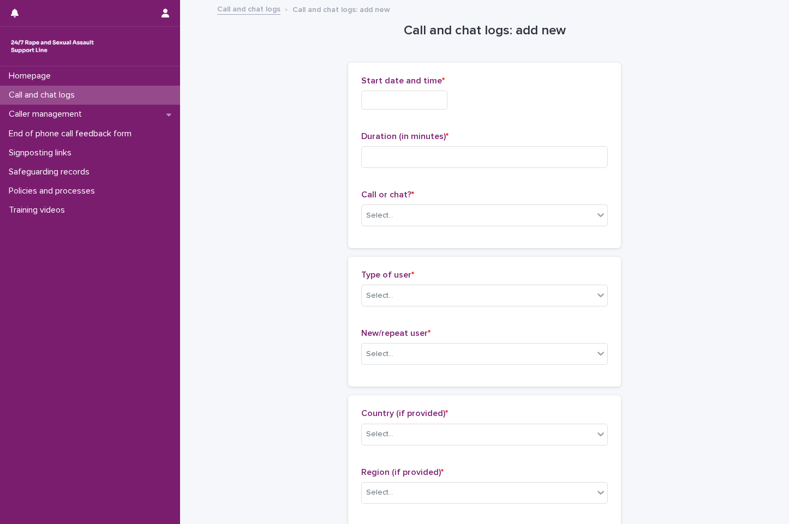
click at [440, 114] on div "Start date and time *" at bounding box center [484, 97] width 247 height 43
drag, startPoint x: 387, startPoint y: 69, endPoint x: 401, endPoint y: 93, distance: 28.1
click at [387, 72] on div "Start date and time * Duration (in minutes) * Call or chat? * Select..." at bounding box center [484, 156] width 273 height 186
click at [403, 99] on input "text" at bounding box center [404, 100] width 86 height 19
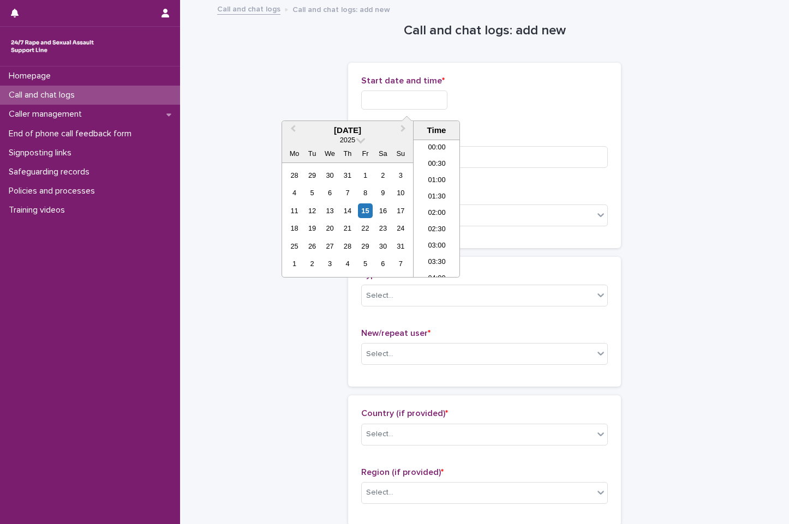
scroll to position [317, 0]
click at [435, 205] on li "11:30" at bounding box center [437, 208] width 46 height 16
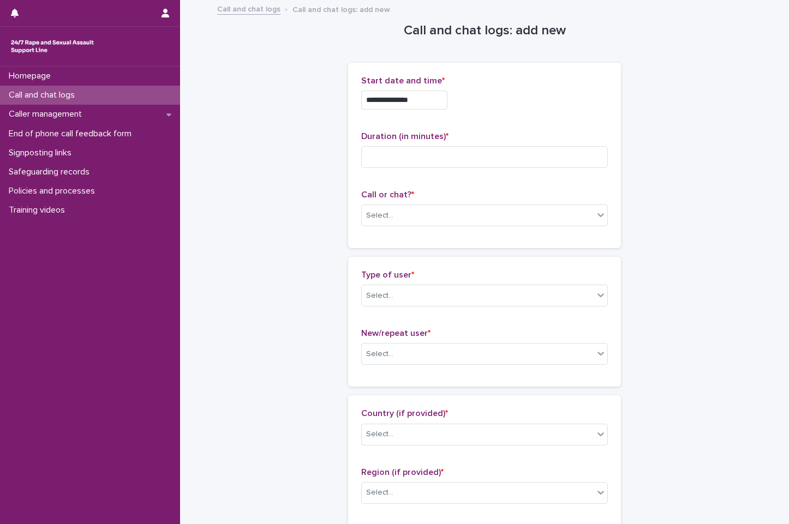
click at [432, 103] on input "**********" at bounding box center [404, 100] width 86 height 19
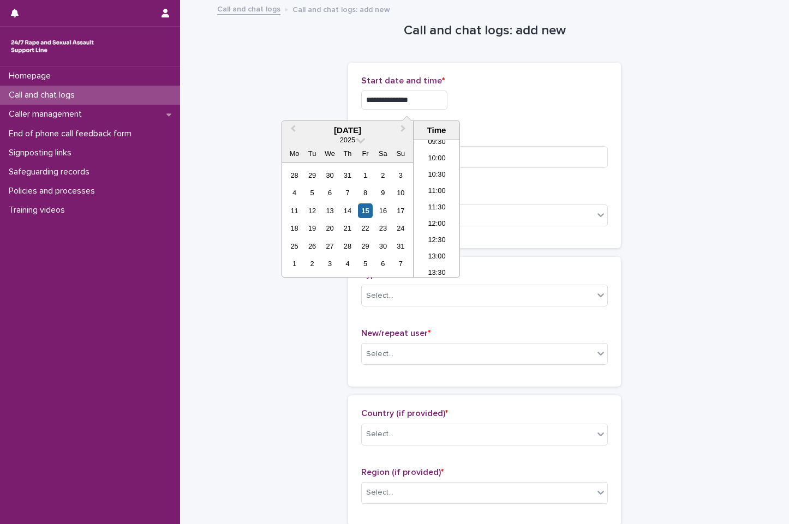
type input "**********"
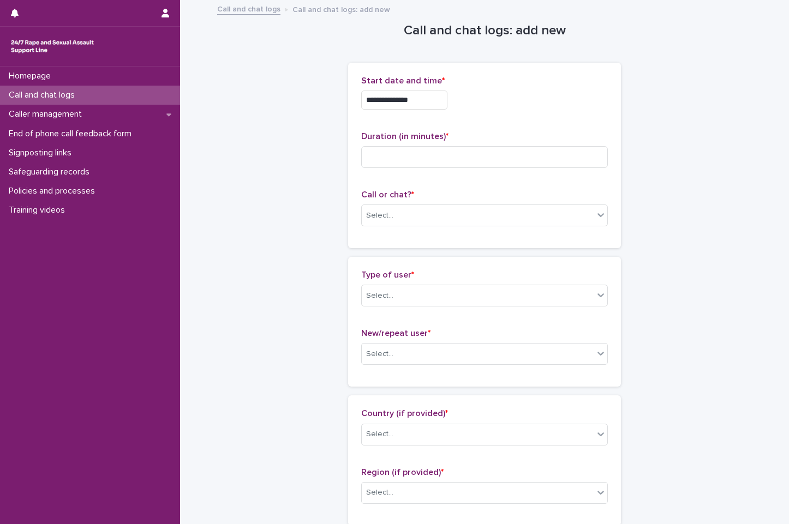
click at [614, 109] on div "**********" at bounding box center [484, 156] width 273 height 186
click at [375, 162] on input at bounding box center [484, 157] width 247 height 22
type input "**"
click at [499, 218] on div "Select..." at bounding box center [478, 216] width 232 height 18
click at [438, 218] on div "Select..." at bounding box center [478, 216] width 232 height 18
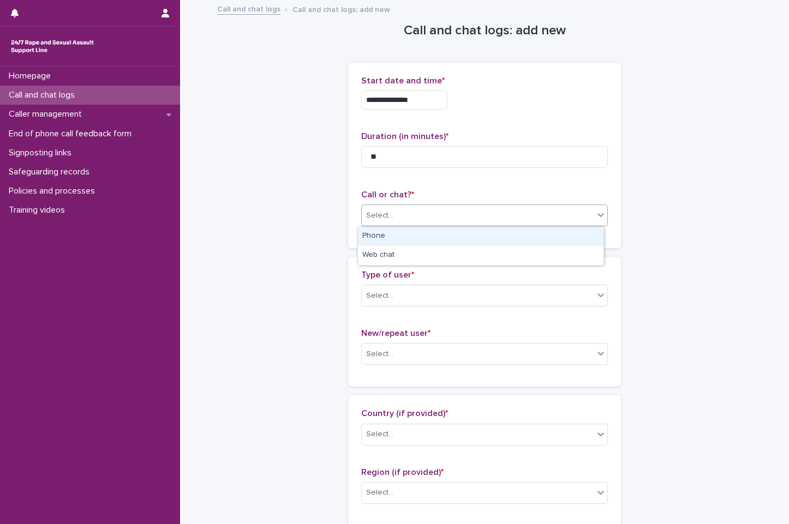
click at [439, 232] on div "Phone" at bounding box center [481, 236] width 246 height 19
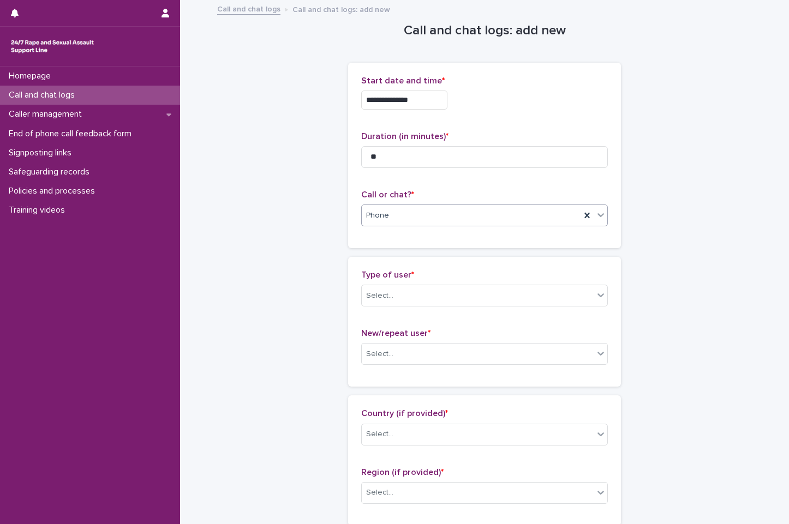
scroll to position [164, 0]
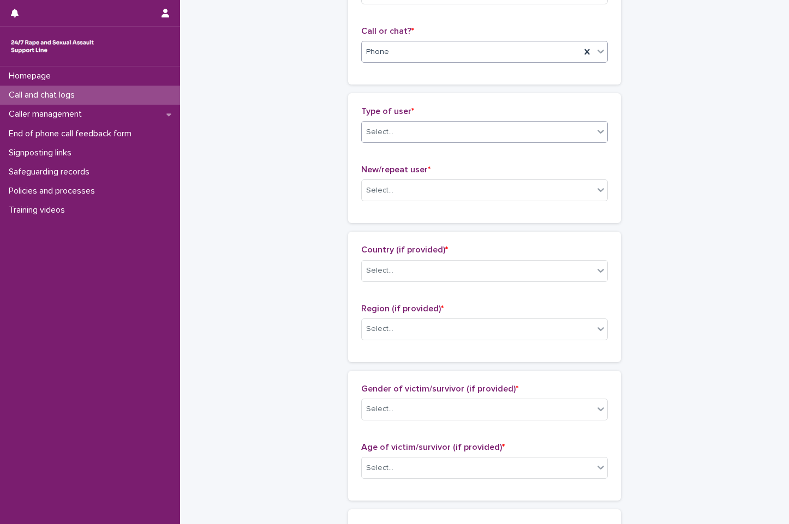
click at [468, 132] on div "Select..." at bounding box center [478, 132] width 232 height 18
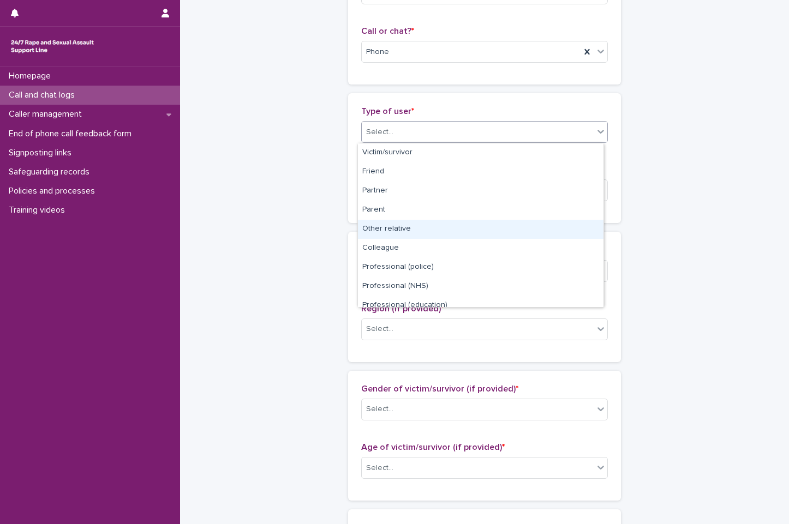
scroll to position [123, 0]
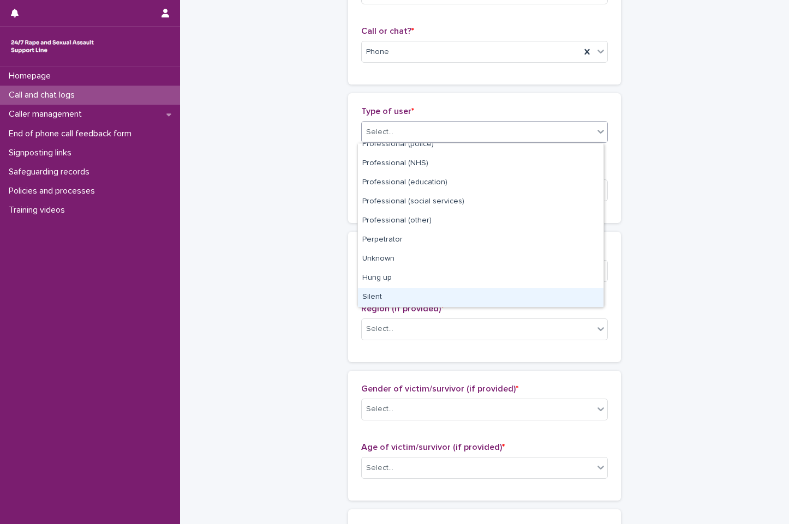
click at [419, 289] on div "Silent" at bounding box center [481, 297] width 246 height 19
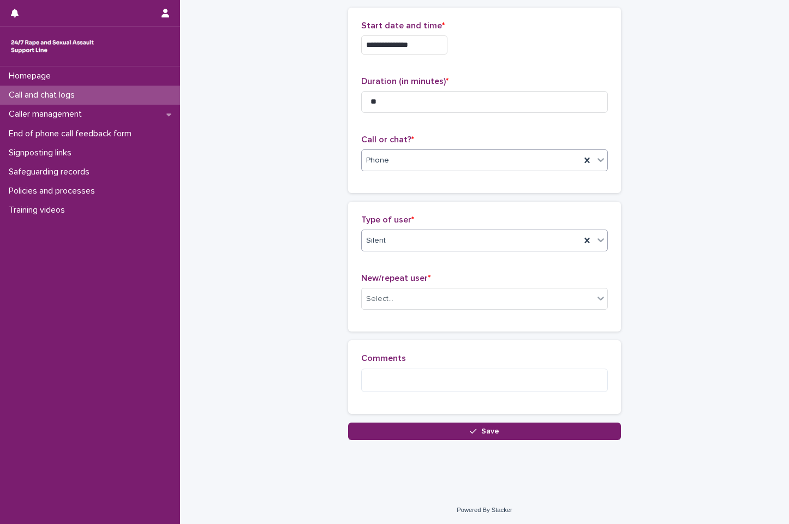
scroll to position [56, 0]
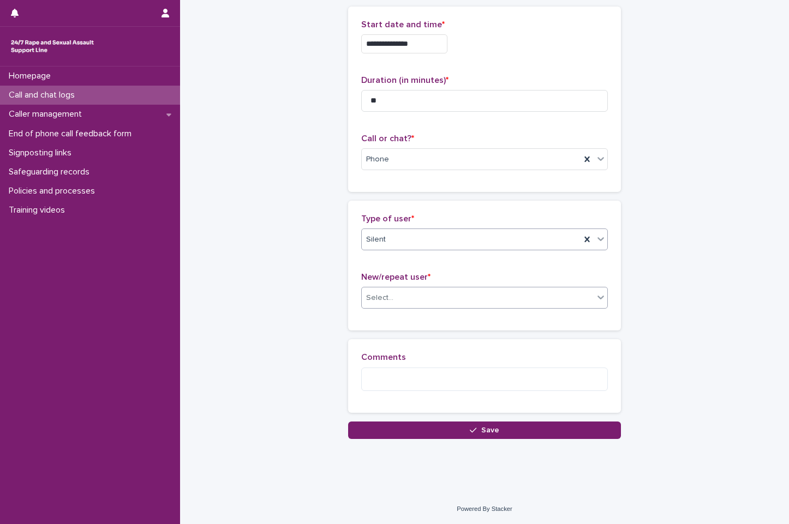
click at [452, 299] on div "Select..." at bounding box center [478, 298] width 232 height 18
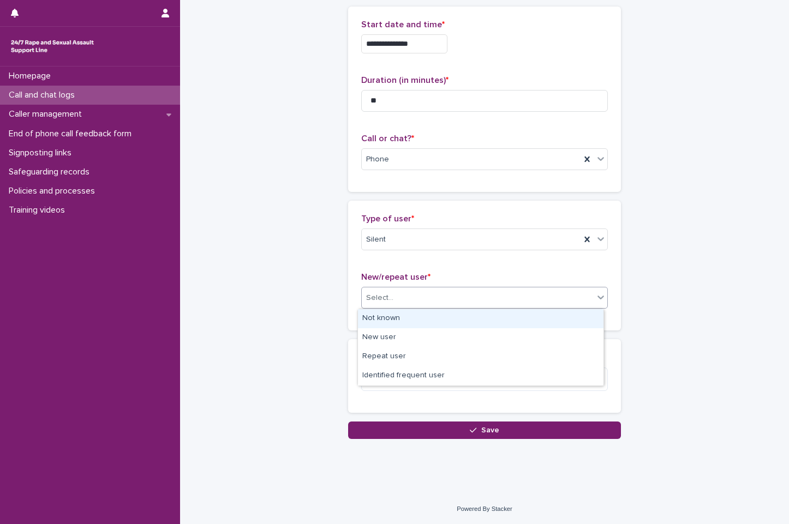
click at [416, 306] on div "Select..." at bounding box center [478, 298] width 232 height 18
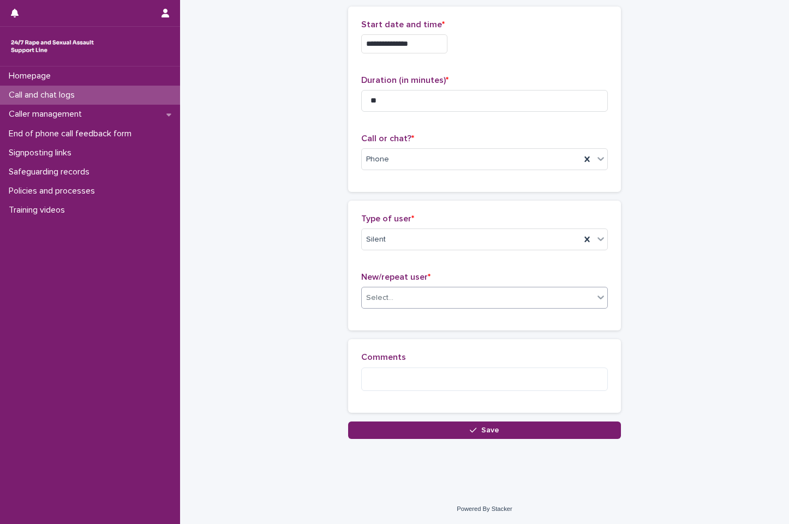
click at [397, 298] on div "Select..." at bounding box center [478, 298] width 232 height 18
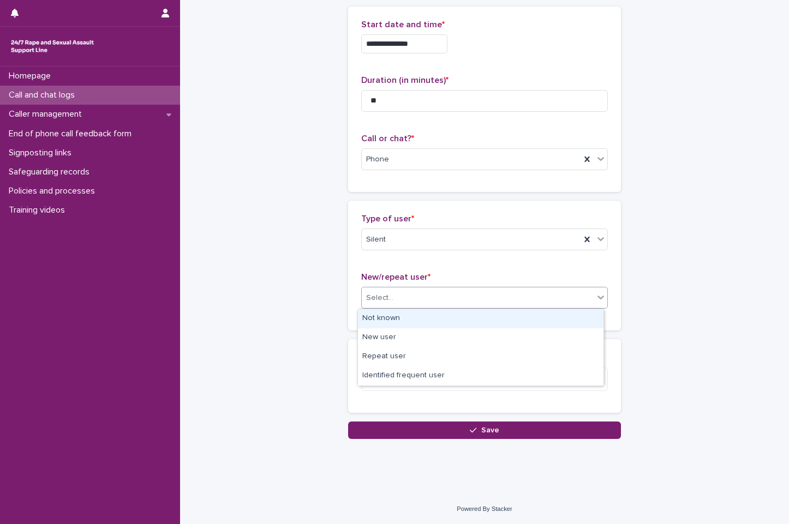
click at [399, 322] on div "Not known" at bounding box center [481, 318] width 246 height 19
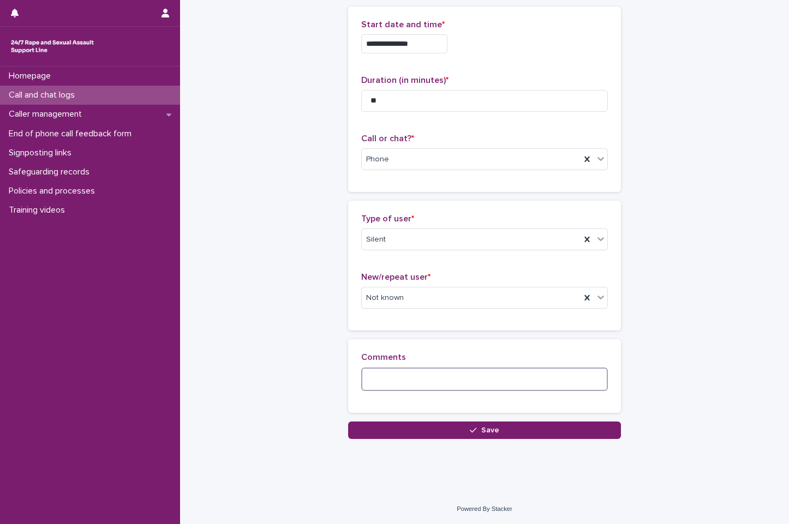
click at [447, 372] on textarea at bounding box center [484, 379] width 247 height 23
type textarea "*"
type textarea "**********"
drag, startPoint x: 582, startPoint y: 378, endPoint x: -70, endPoint y: 331, distance: 653.8
click at [0, 331] on html "**********" at bounding box center [394, 262] width 789 height 524
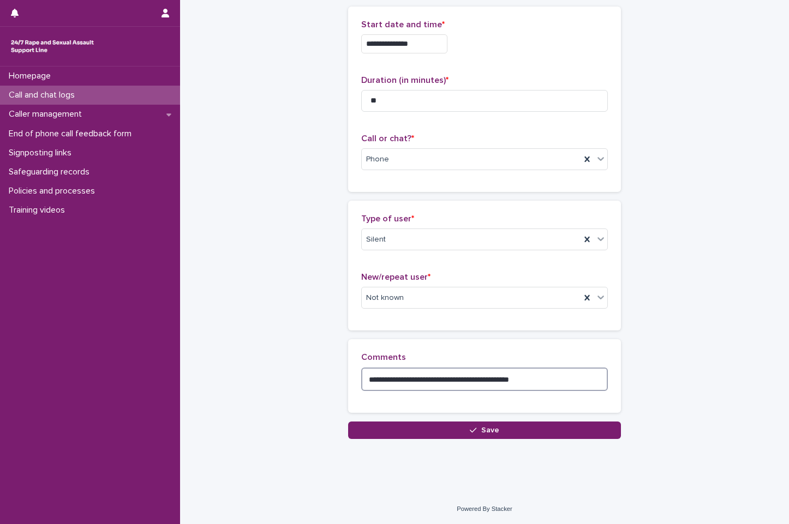
click at [570, 386] on textarea "**********" at bounding box center [484, 379] width 247 height 23
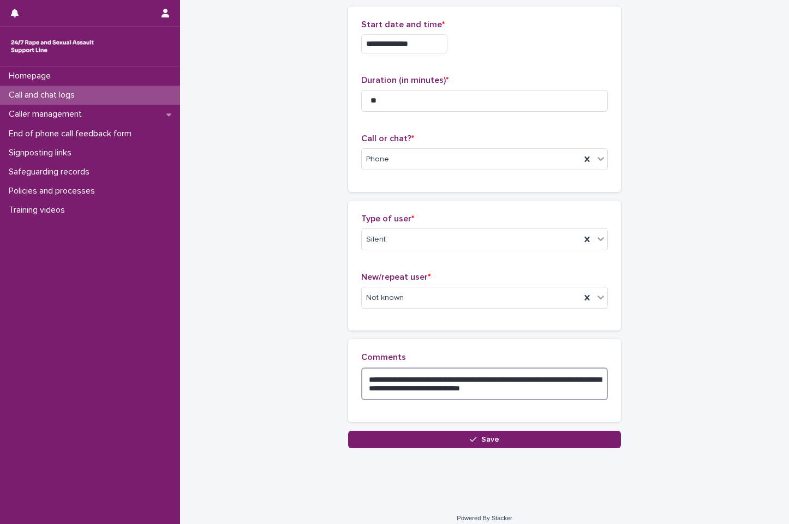
type textarea "**********"
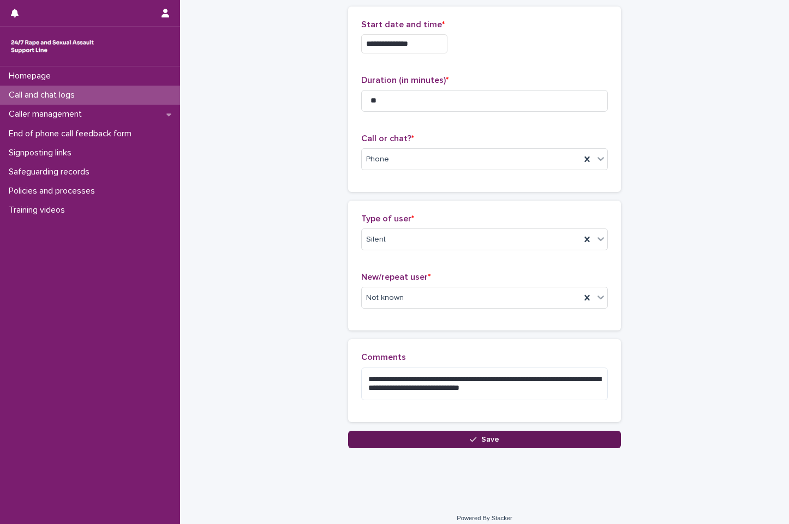
click at [511, 435] on button "Save" at bounding box center [484, 439] width 273 height 17
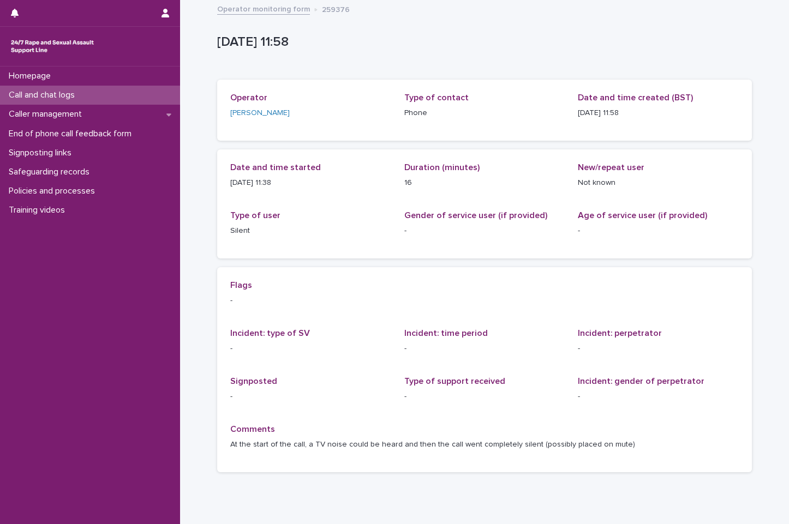
click at [88, 92] on div "Call and chat logs" at bounding box center [90, 95] width 180 height 19
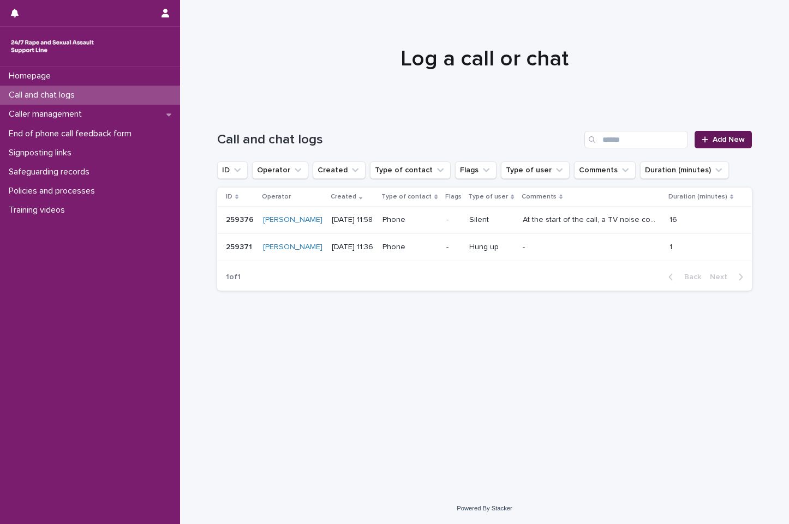
click at [713, 148] on link "Add New" at bounding box center [723, 139] width 57 height 17
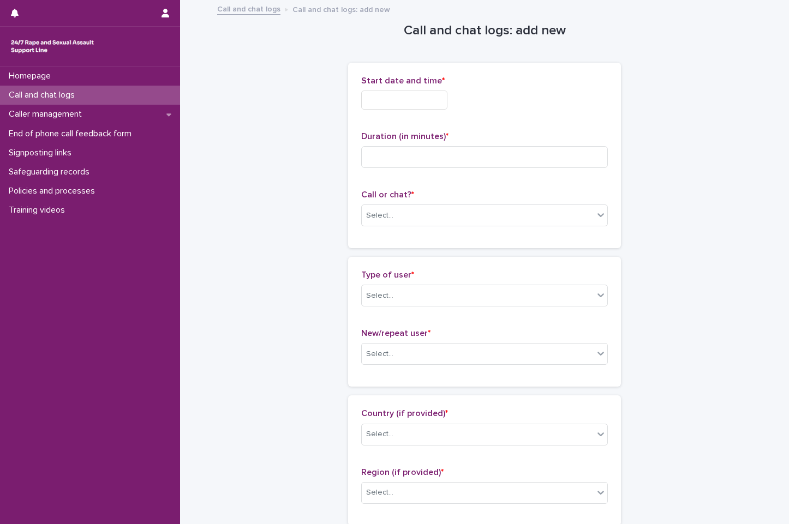
click at [422, 103] on input "text" at bounding box center [404, 100] width 86 height 19
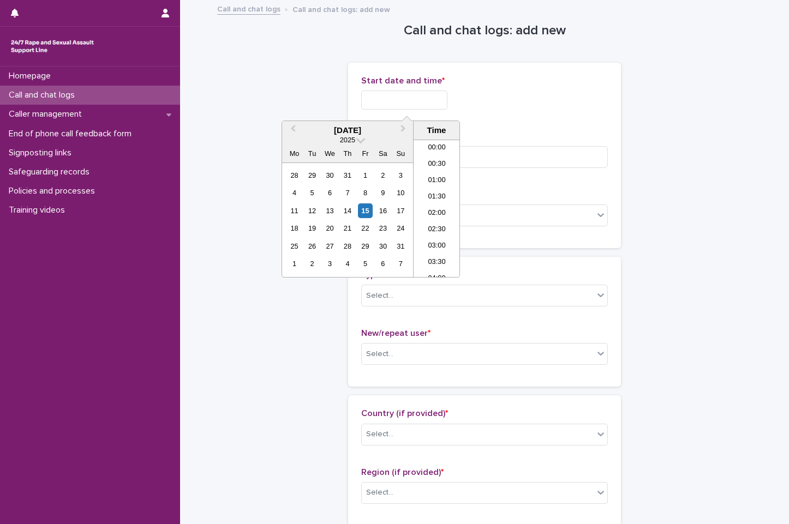
scroll to position [333, 0]
click at [441, 206] on li "12:00" at bounding box center [437, 208] width 46 height 16
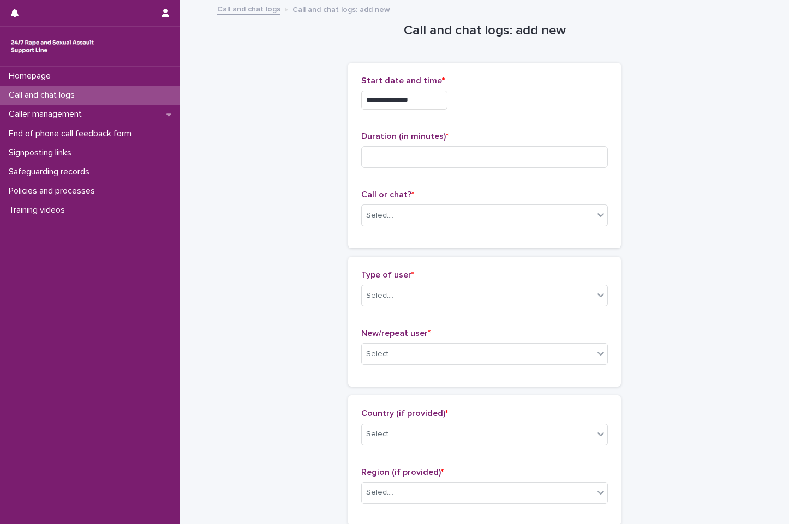
click at [429, 99] on input "**********" at bounding box center [404, 100] width 86 height 19
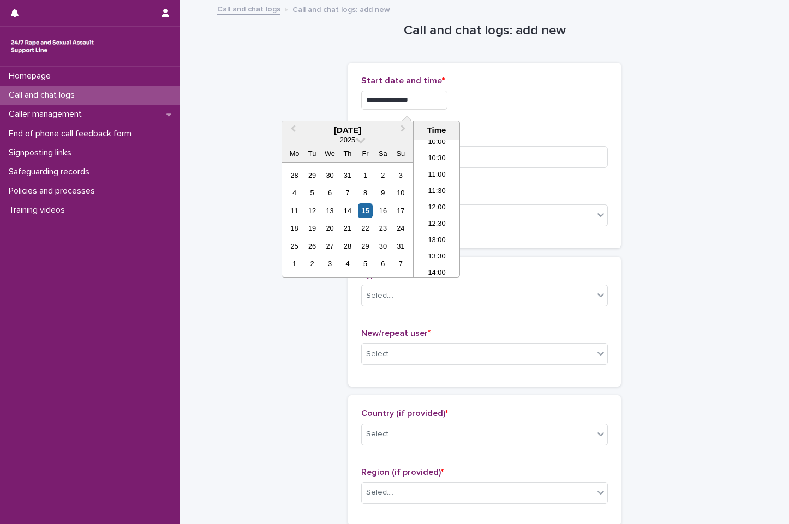
type input "**********"
click at [490, 92] on div "**********" at bounding box center [484, 100] width 247 height 19
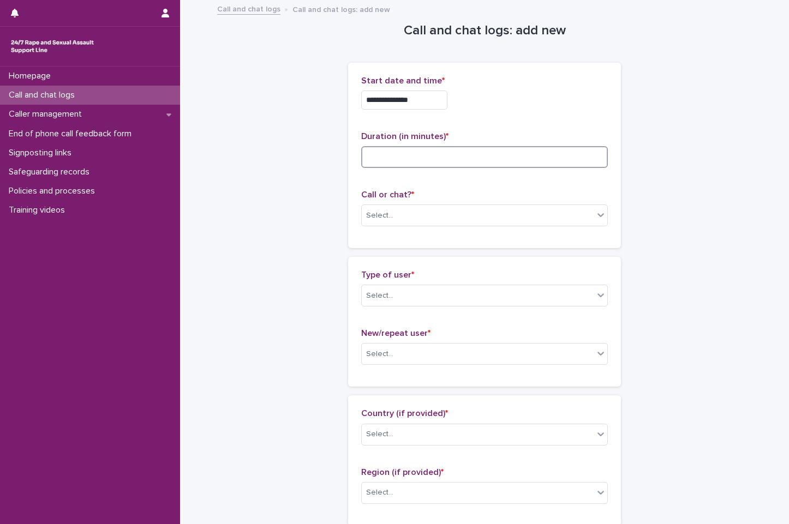
click at [469, 152] on input at bounding box center [484, 157] width 247 height 22
type input "*"
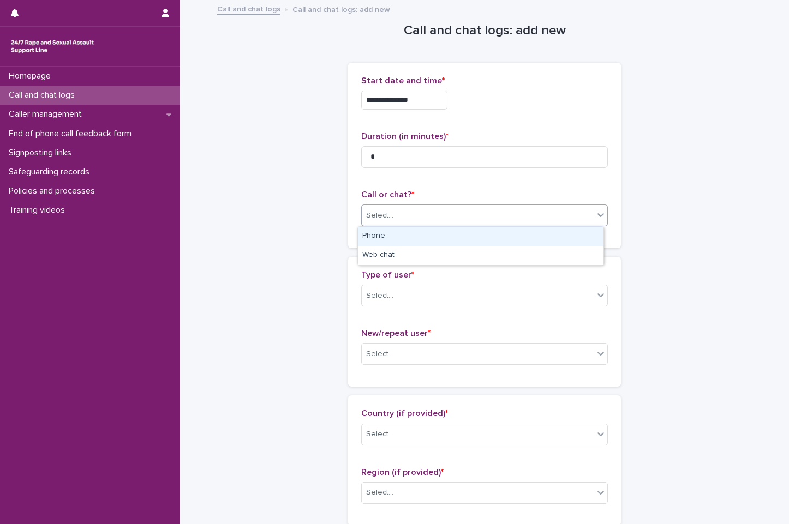
click at [387, 218] on div "Select..." at bounding box center [379, 215] width 27 height 11
click at [387, 226] on div "Phone Web chat" at bounding box center [480, 245] width 247 height 39
click at [387, 238] on div "Phone" at bounding box center [481, 236] width 246 height 19
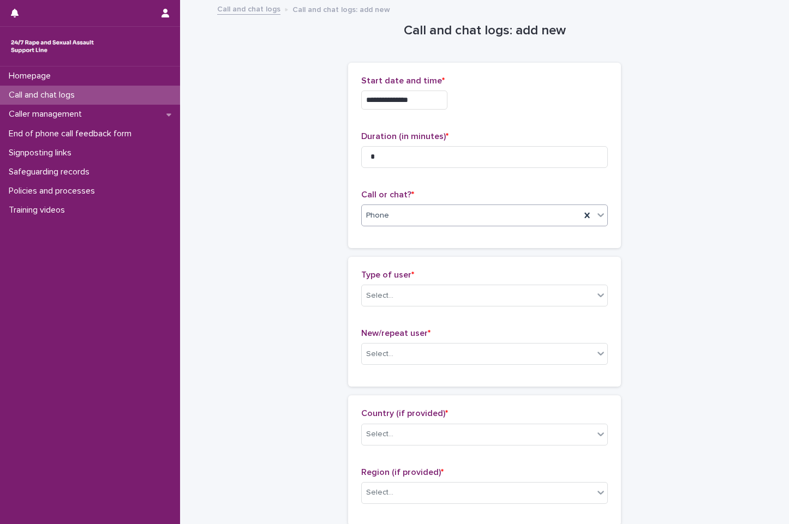
scroll to position [109, 0]
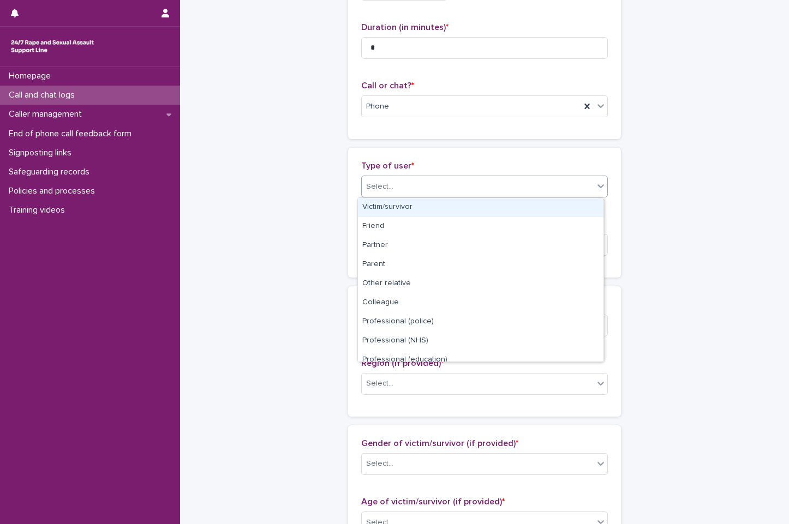
click at [416, 179] on div "Select..." at bounding box center [478, 187] width 232 height 18
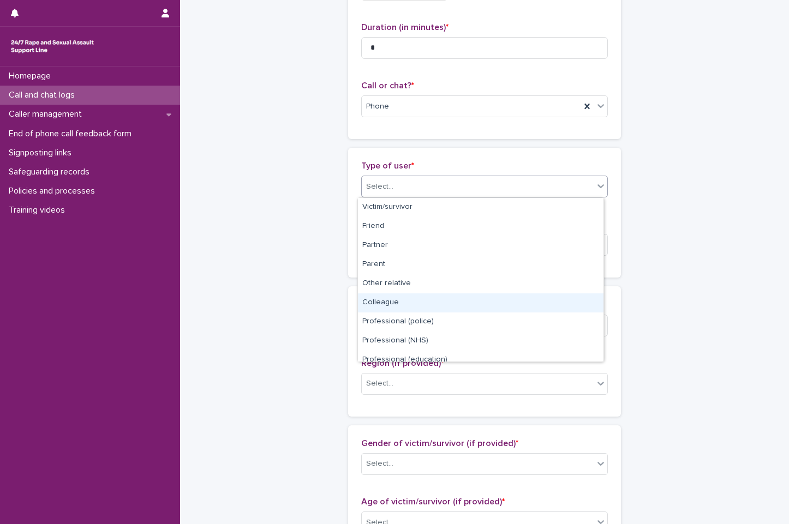
scroll to position [123, 0]
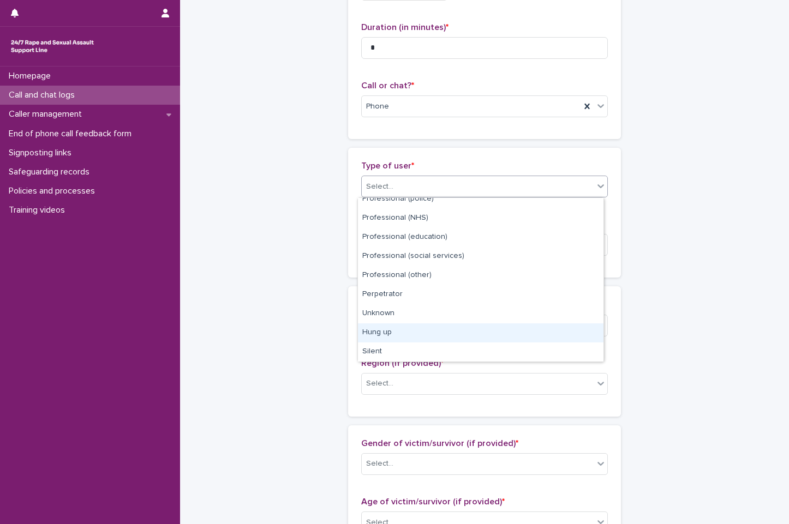
click at [423, 331] on div "Hung up" at bounding box center [481, 333] width 246 height 19
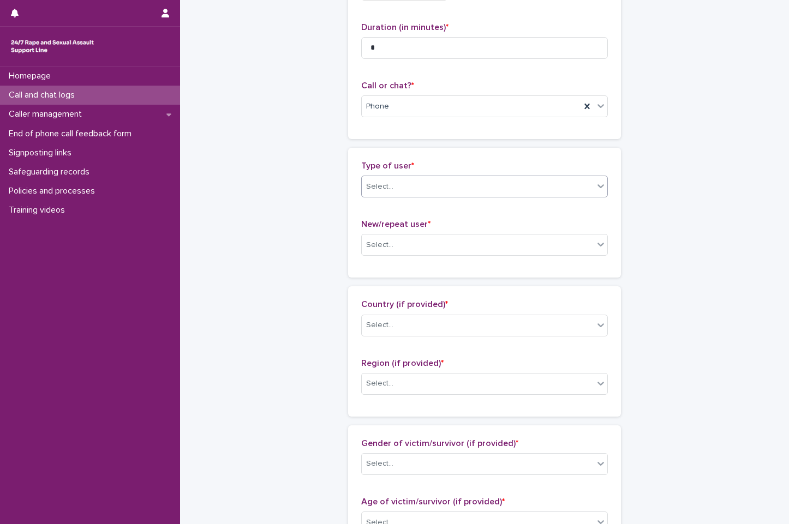
scroll to position [0, 0]
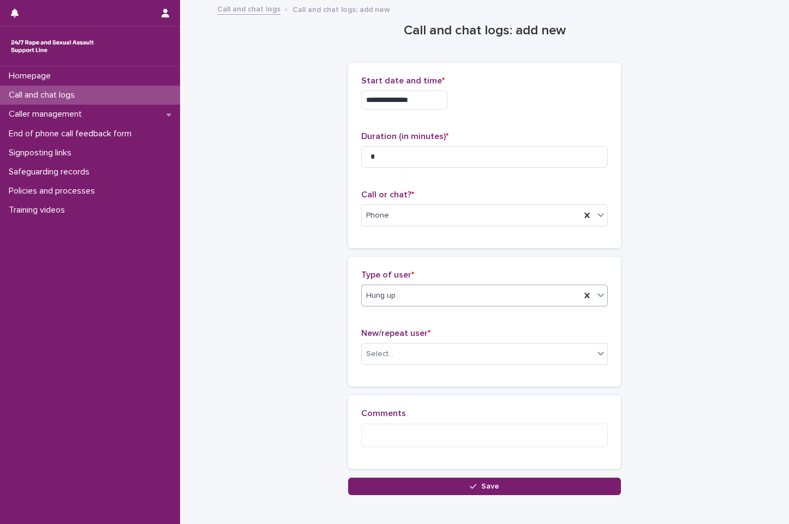
click at [406, 368] on div "New/repeat user * Select..." at bounding box center [484, 351] width 247 height 45
click at [404, 355] on div "Select..." at bounding box center [478, 354] width 232 height 18
click at [393, 397] on div "New user" at bounding box center [481, 394] width 246 height 19
click at [405, 351] on div "New user" at bounding box center [471, 354] width 219 height 18
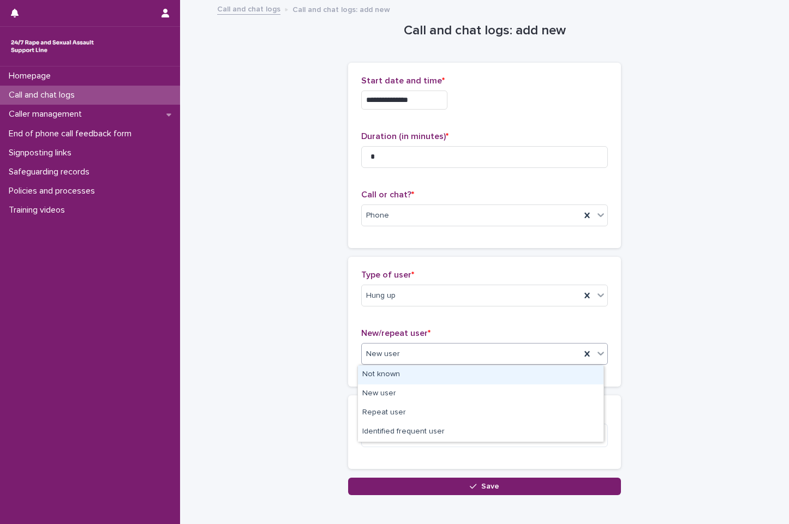
click at [391, 377] on div "Not known" at bounding box center [481, 375] width 246 height 19
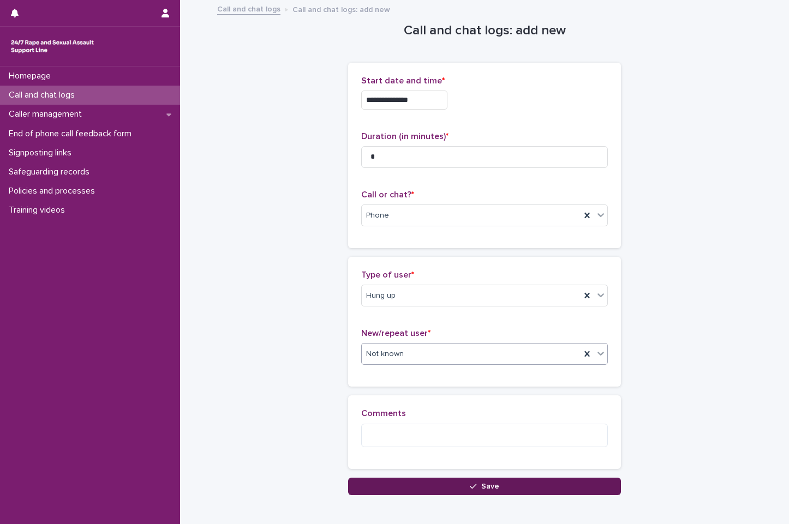
click at [416, 483] on button "Save" at bounding box center [484, 486] width 273 height 17
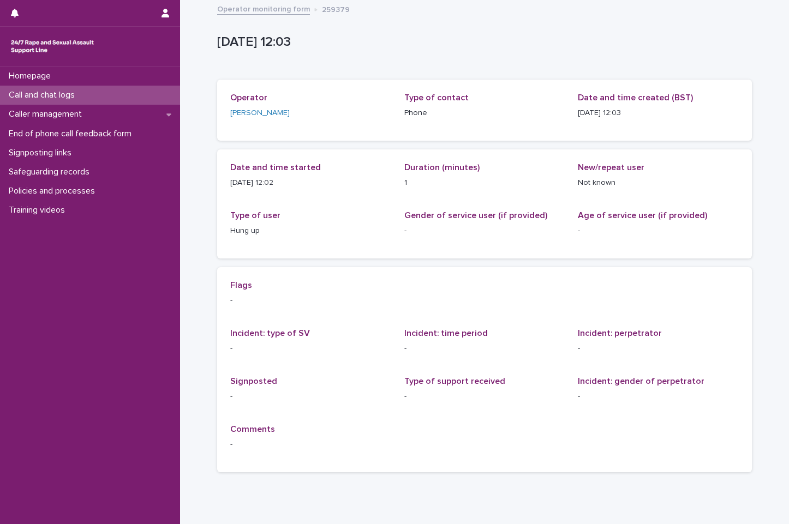
click at [268, 11] on link "Operator monitoring form" at bounding box center [263, 8] width 93 height 13
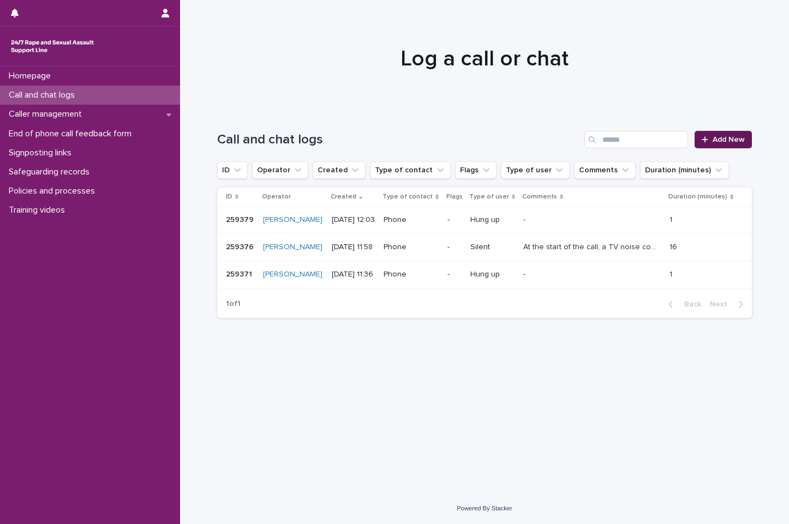
click at [726, 138] on span "Add New" at bounding box center [729, 140] width 32 height 8
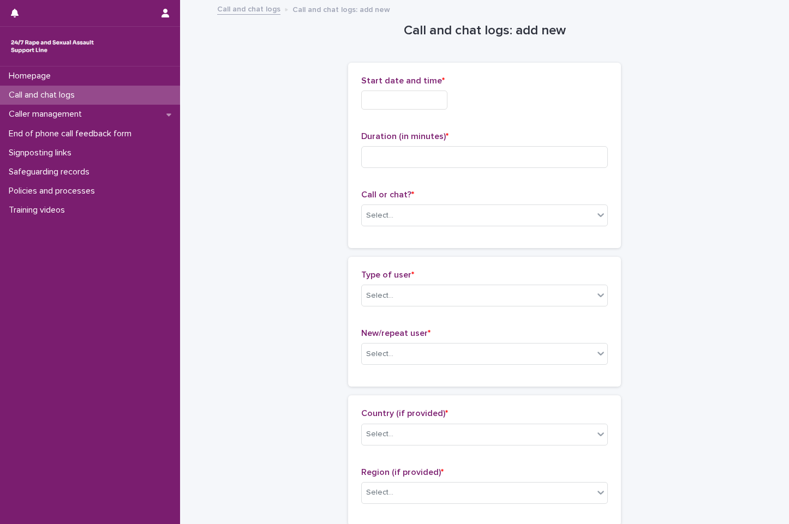
click at [431, 88] on div "Start date and time *" at bounding box center [484, 97] width 247 height 43
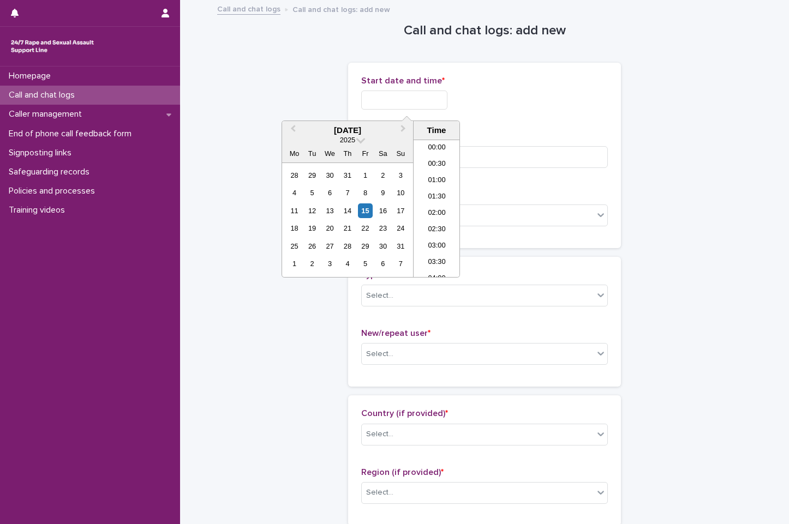
click at [431, 102] on input "text" at bounding box center [404, 100] width 86 height 19
click at [426, 207] on li "12:00" at bounding box center [437, 208] width 46 height 16
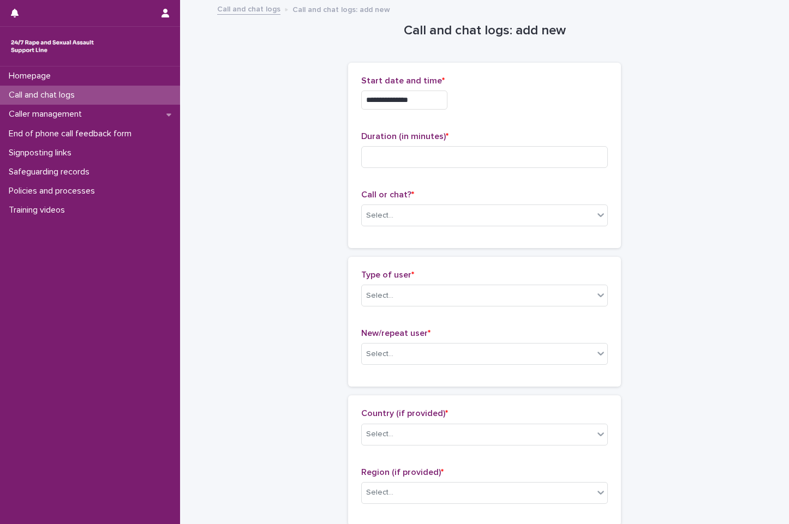
click at [425, 114] on div "**********" at bounding box center [484, 97] width 247 height 43
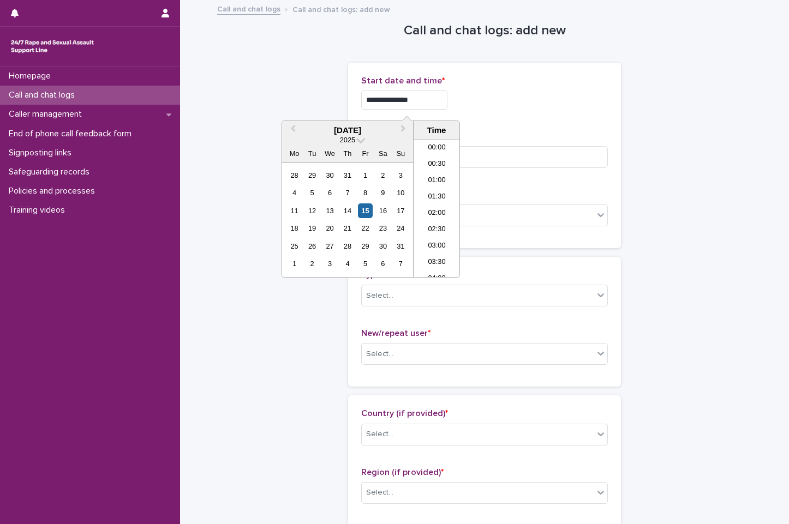
click at [427, 108] on input "**********" at bounding box center [404, 100] width 86 height 19
type input "**********"
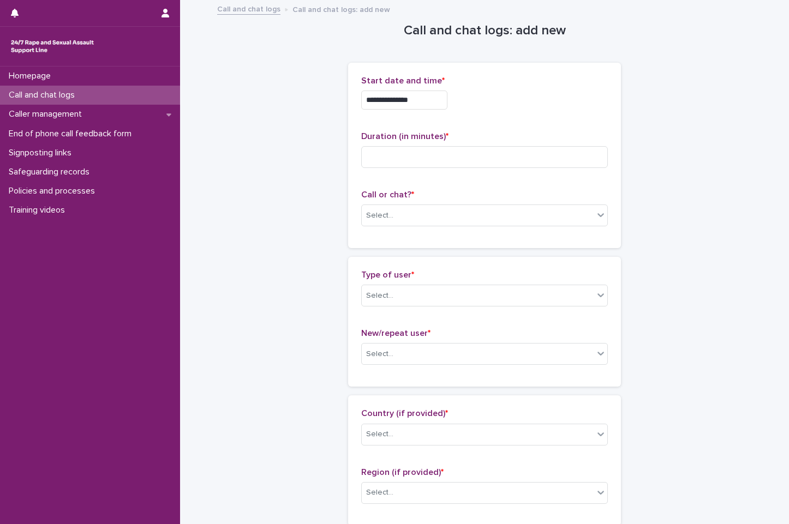
click at [604, 119] on div "**********" at bounding box center [484, 155] width 247 height 159
click at [515, 155] on input at bounding box center [484, 157] width 247 height 22
type input "*"
click at [470, 209] on div "Select..." at bounding box center [478, 216] width 232 height 18
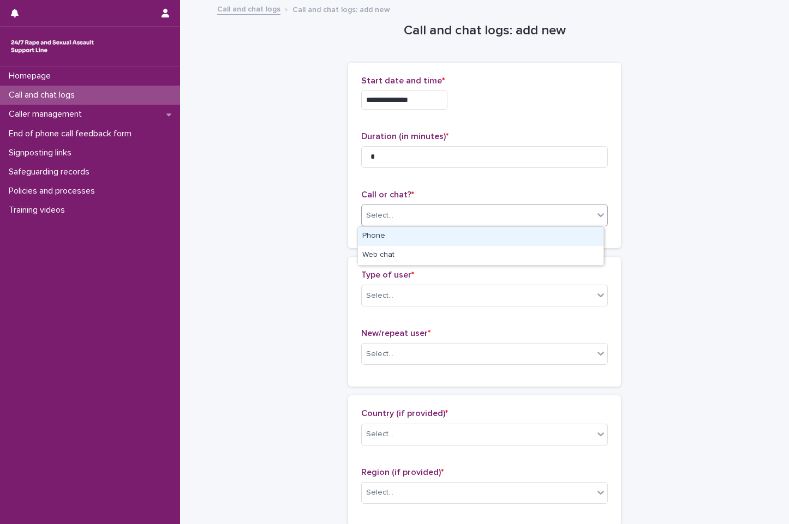
click at [434, 237] on div "Phone" at bounding box center [481, 236] width 246 height 19
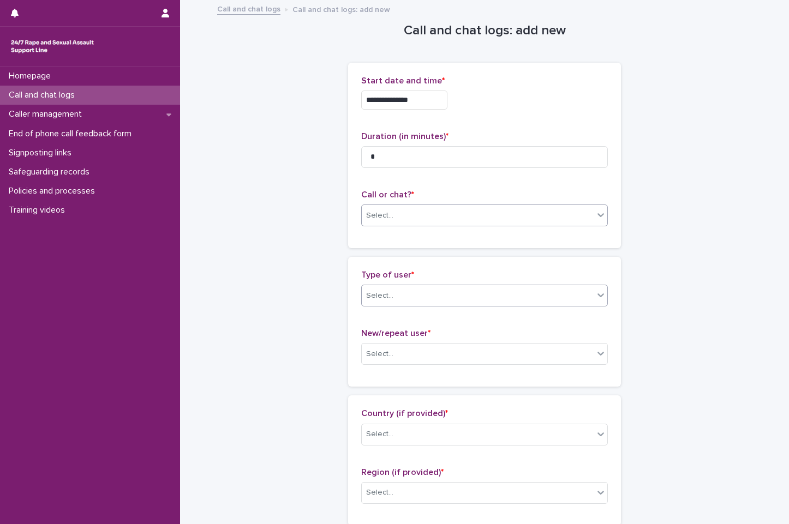
click at [438, 300] on div "Select..." at bounding box center [478, 296] width 232 height 18
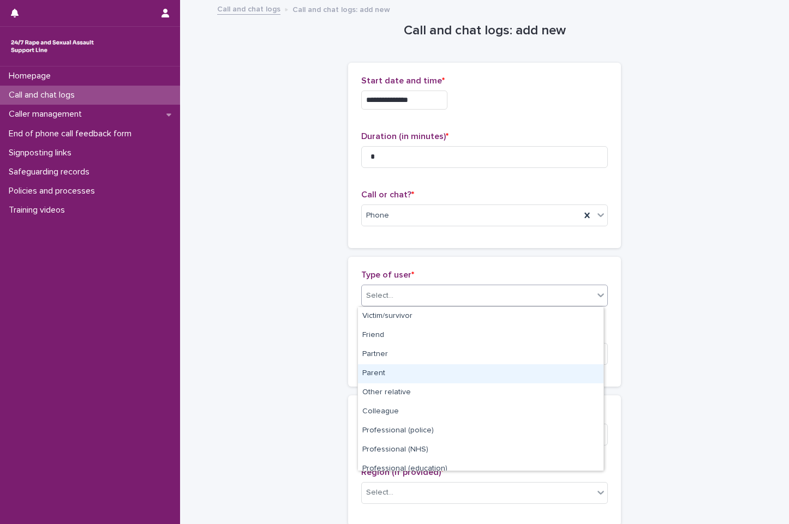
scroll to position [123, 0]
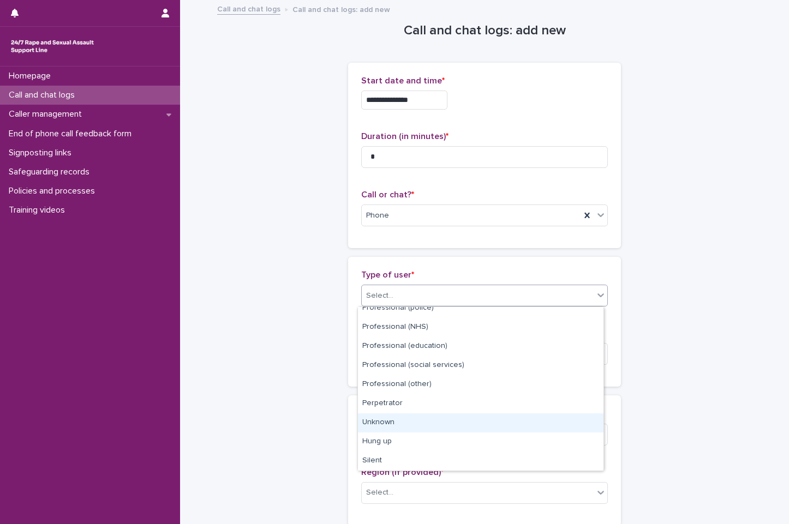
drag, startPoint x: 439, startPoint y: 437, endPoint x: 441, endPoint y: 428, distance: 8.3
click at [441, 428] on div "Unknown" at bounding box center [481, 423] width 246 height 19
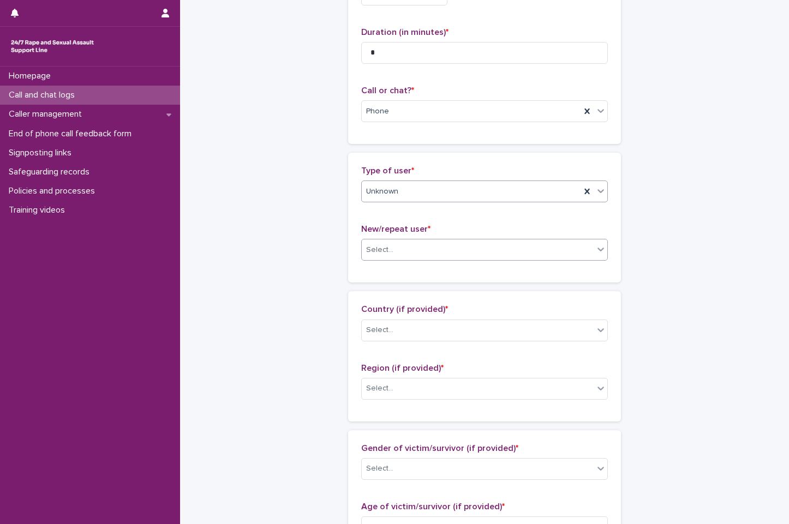
scroll to position [109, 0]
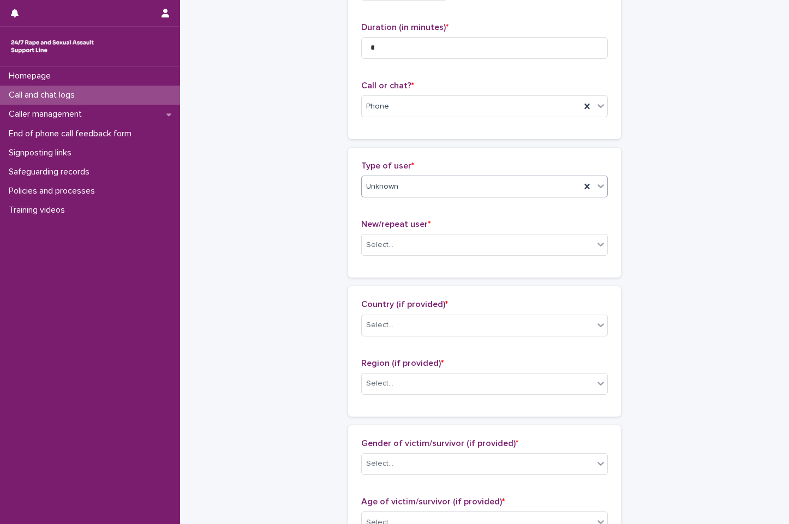
click at [450, 182] on div "Unknown" at bounding box center [471, 187] width 219 height 18
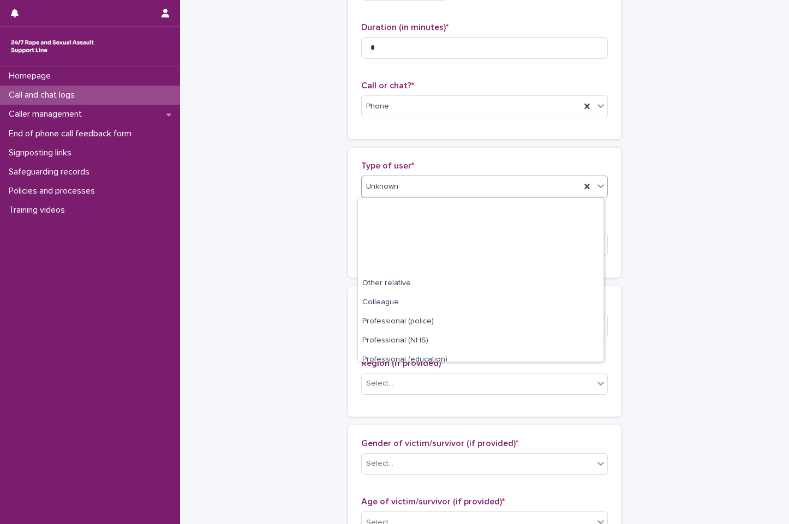
scroll to position [123, 0]
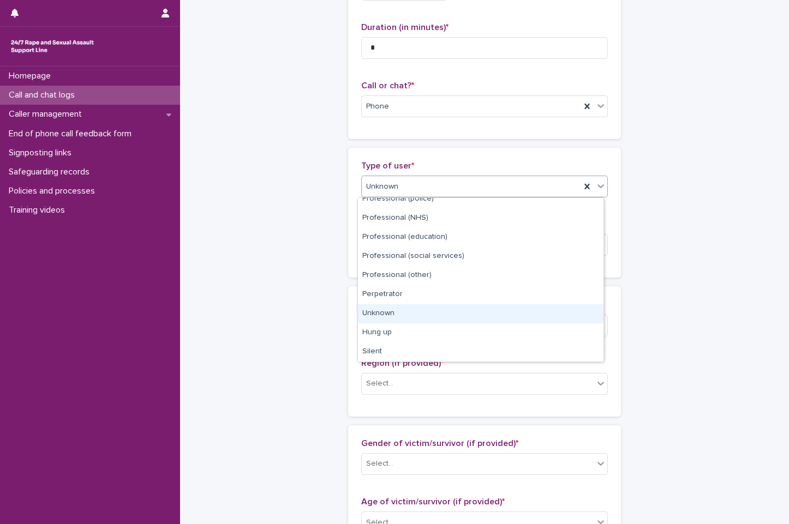
click at [421, 315] on div "Unknown" at bounding box center [481, 314] width 246 height 19
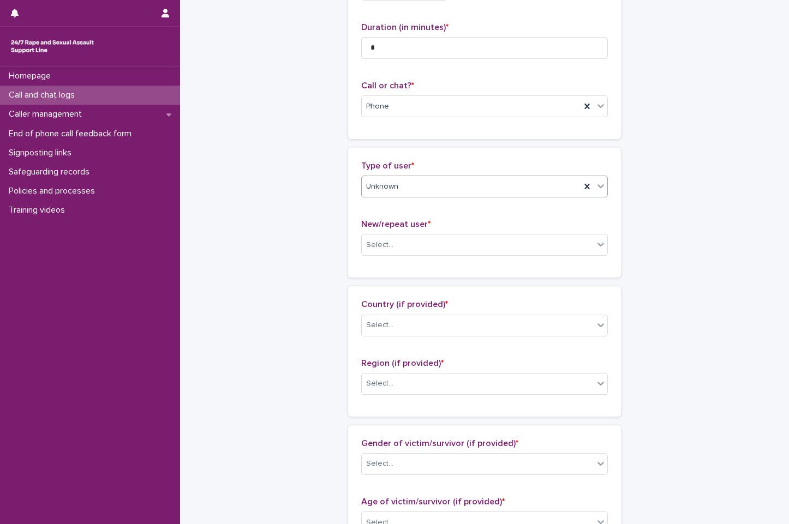
click at [462, 193] on div "Unknown" at bounding box center [471, 187] width 219 height 18
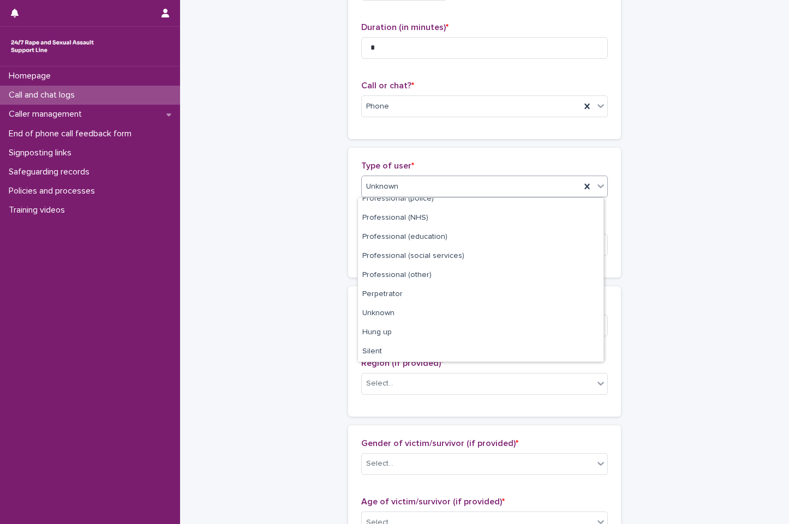
click at [462, 193] on div "Unknown" at bounding box center [471, 187] width 219 height 18
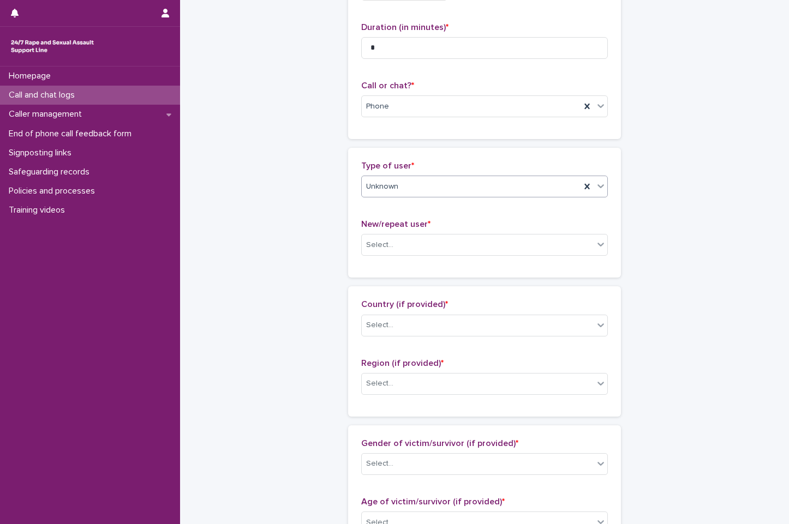
click at [450, 196] on div "Unknown" at bounding box center [484, 187] width 247 height 22
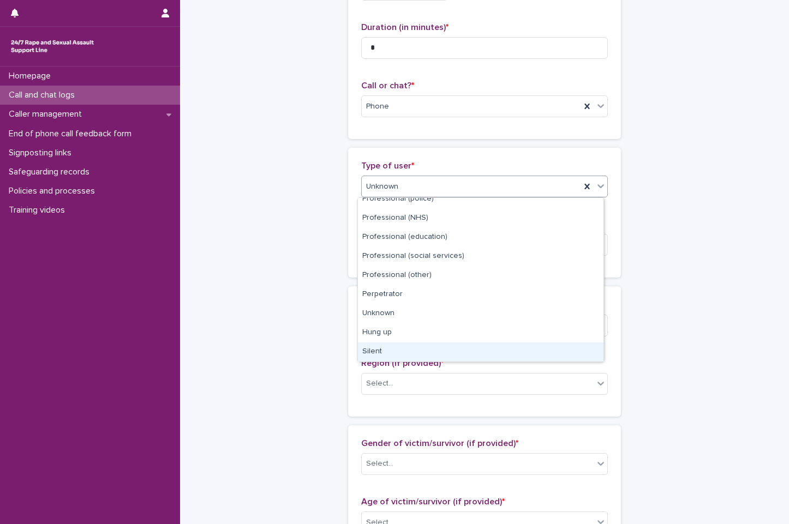
click at [411, 353] on div "Silent" at bounding box center [481, 352] width 246 height 19
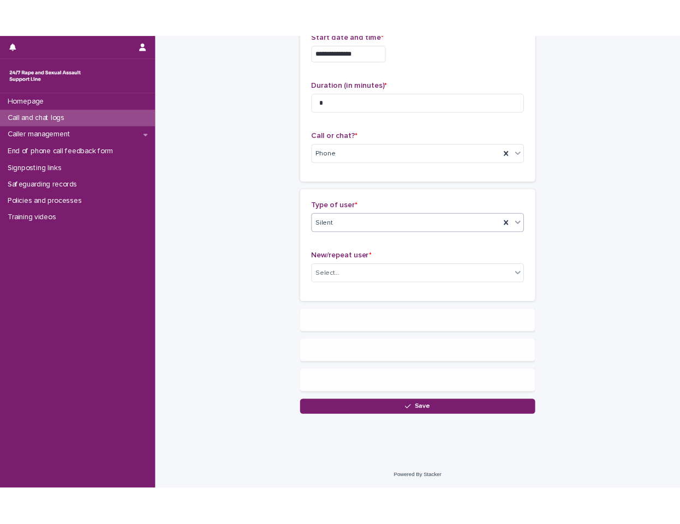
scroll to position [0, 0]
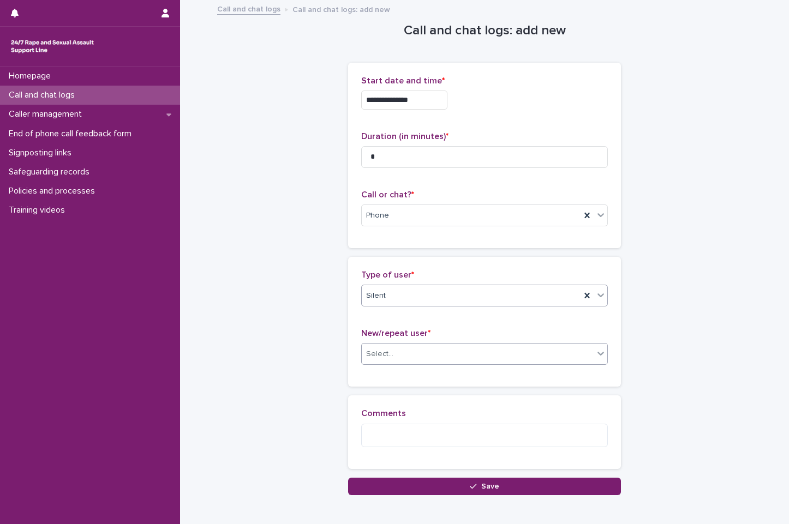
click at [452, 353] on div "Select..." at bounding box center [478, 354] width 232 height 18
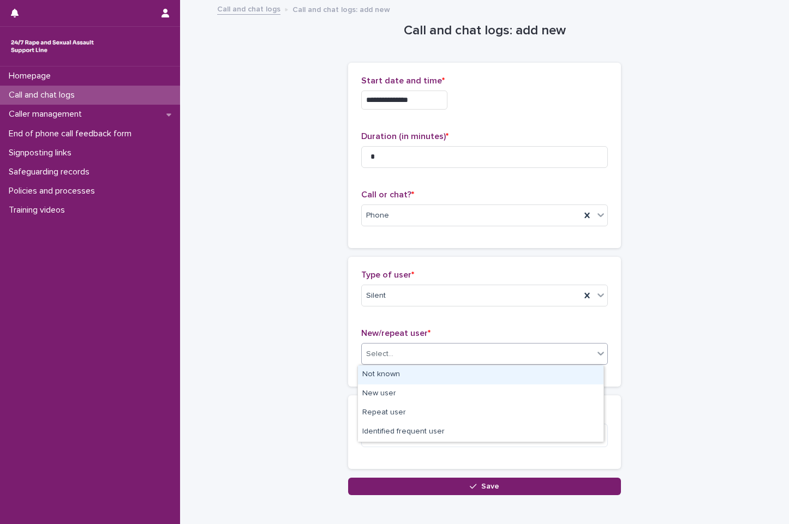
click at [405, 384] on div "Not known" at bounding box center [481, 375] width 246 height 19
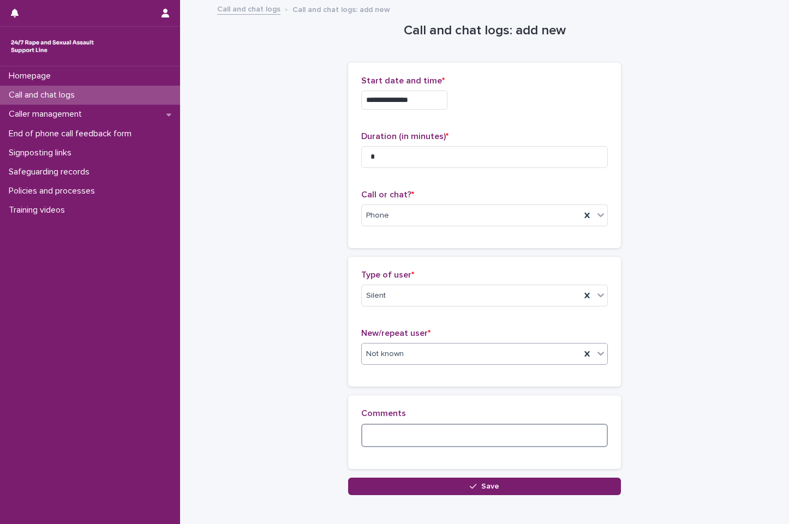
click at [398, 431] on textarea at bounding box center [484, 435] width 247 height 23
type textarea "*"
click at [401, 433] on textarea at bounding box center [484, 435] width 247 height 23
paste textarea "**********"
click at [522, 434] on textarea "**********" at bounding box center [484, 435] width 247 height 23
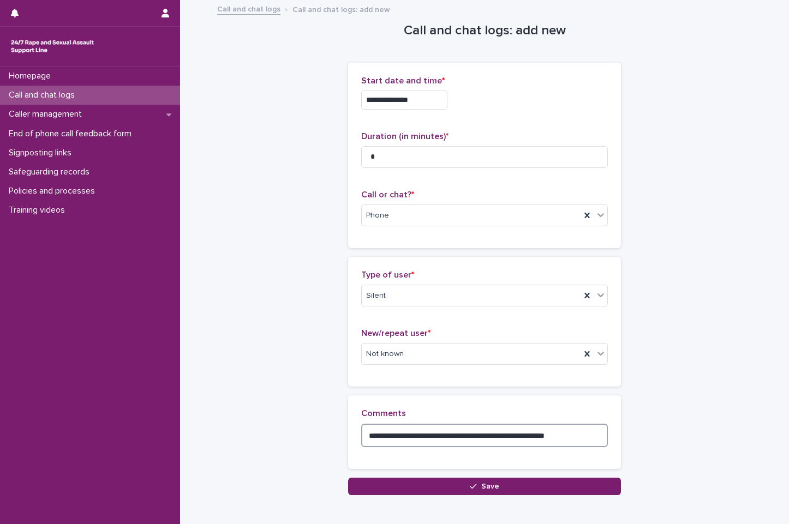
click at [584, 440] on textarea "**********" at bounding box center [484, 435] width 247 height 23
click at [366, 437] on textarea "**********" at bounding box center [484, 435] width 247 height 23
click at [462, 435] on textarea "**********" at bounding box center [484, 435] width 247 height 23
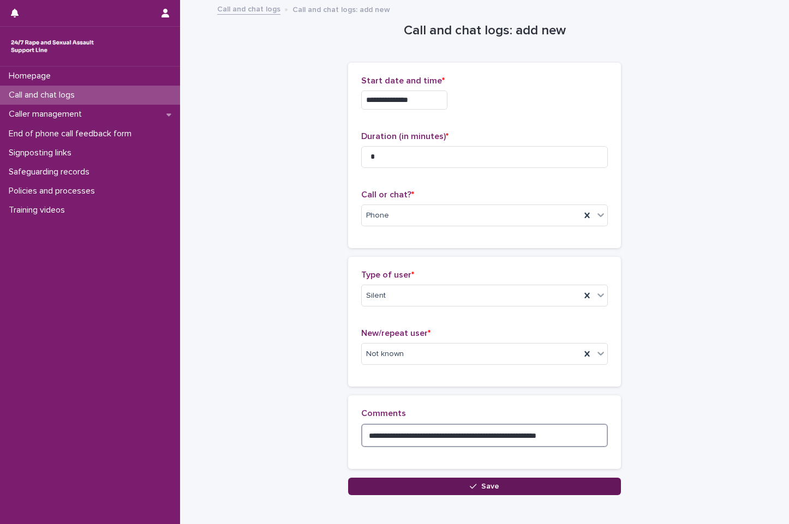
type textarea "**********"
click at [529, 490] on button "Save" at bounding box center [484, 486] width 273 height 17
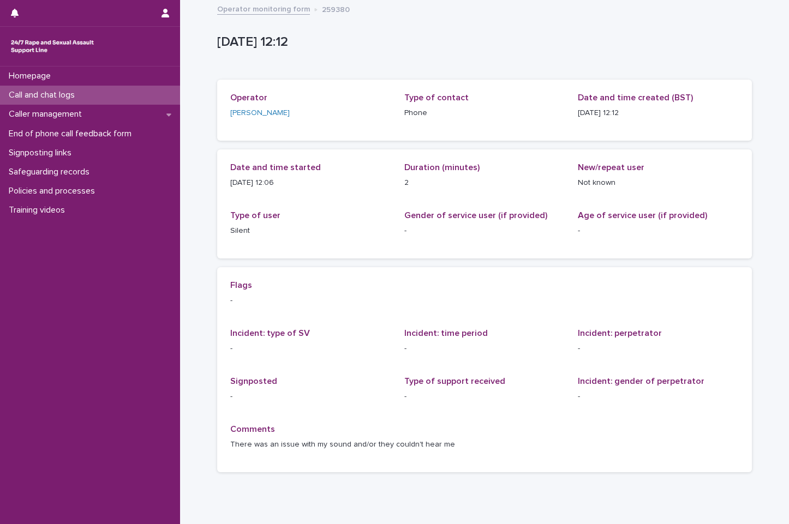
click at [268, 10] on link "Operator monitoring form" at bounding box center [263, 8] width 93 height 13
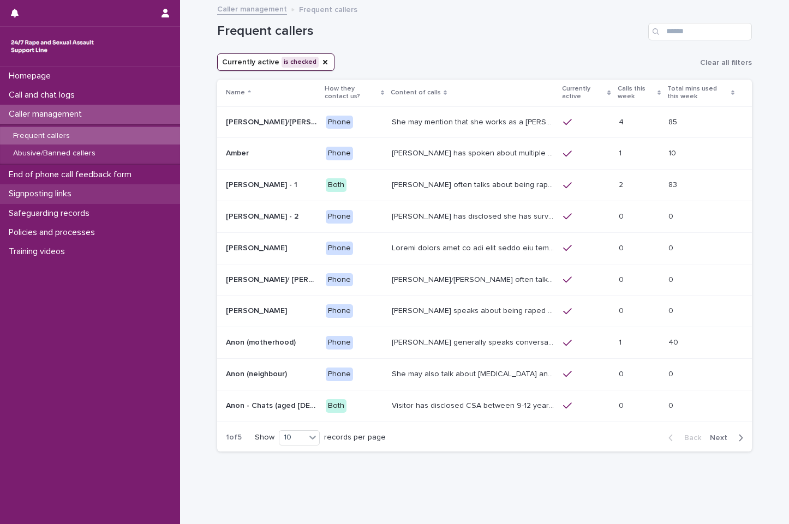
click at [68, 188] on div "Signposting links" at bounding box center [90, 193] width 180 height 19
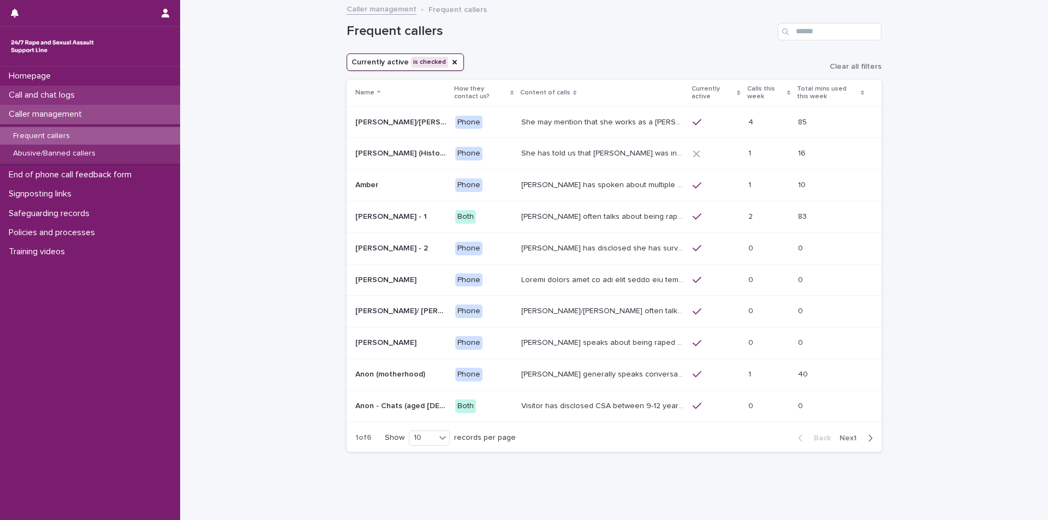
click at [97, 95] on div "Call and chat logs" at bounding box center [90, 95] width 180 height 19
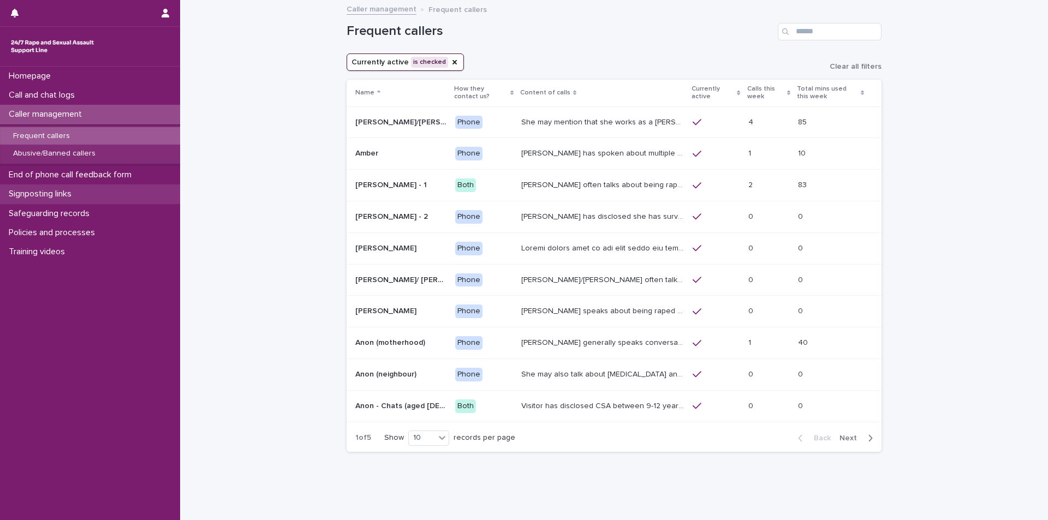
click at [80, 199] on p "Signposting links" at bounding box center [42, 194] width 76 height 10
